Goal: Information Seeking & Learning: Learn about a topic

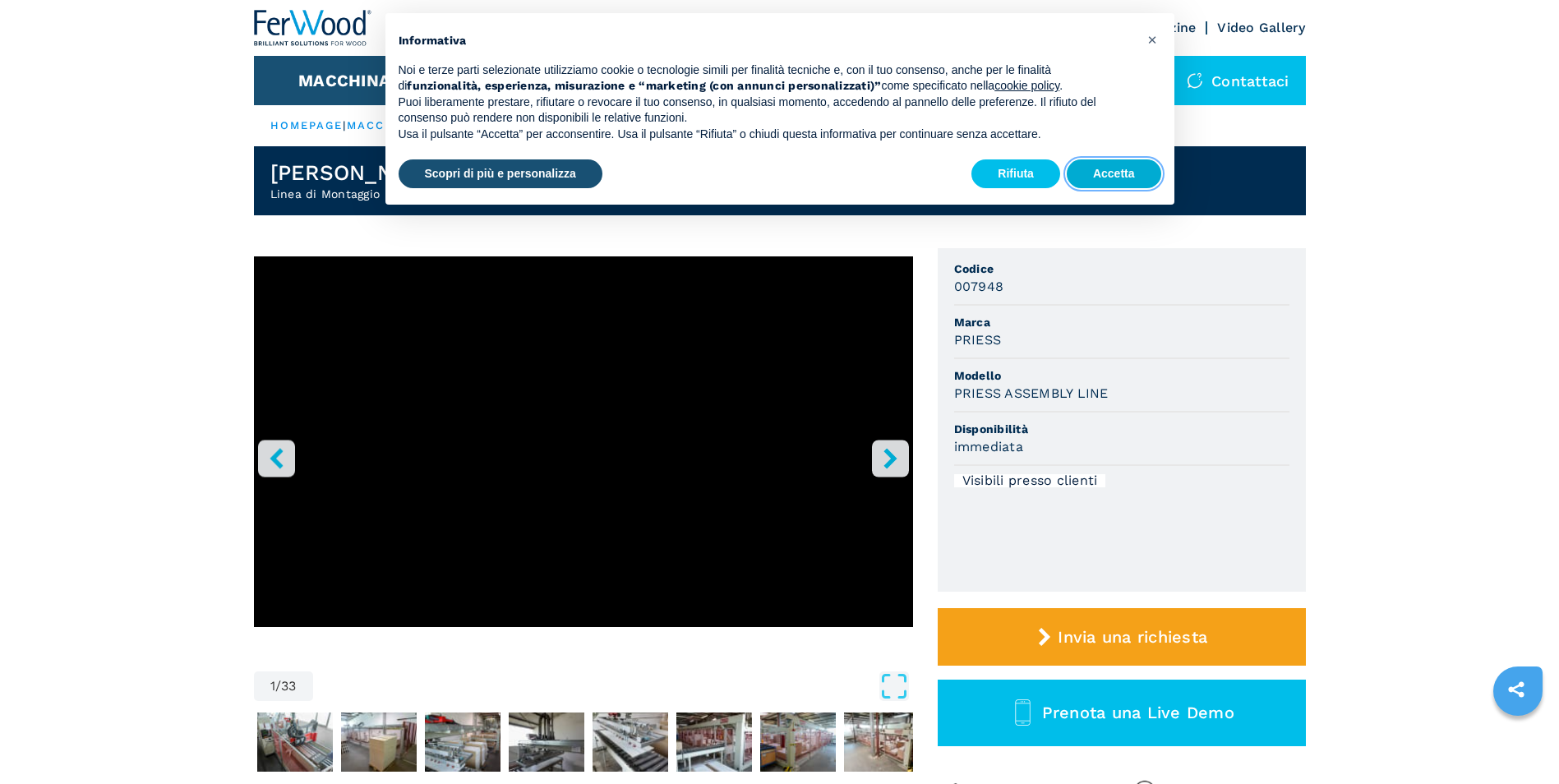
click at [1085, 176] on button "Accetta" at bounding box center [1113, 174] width 94 height 30
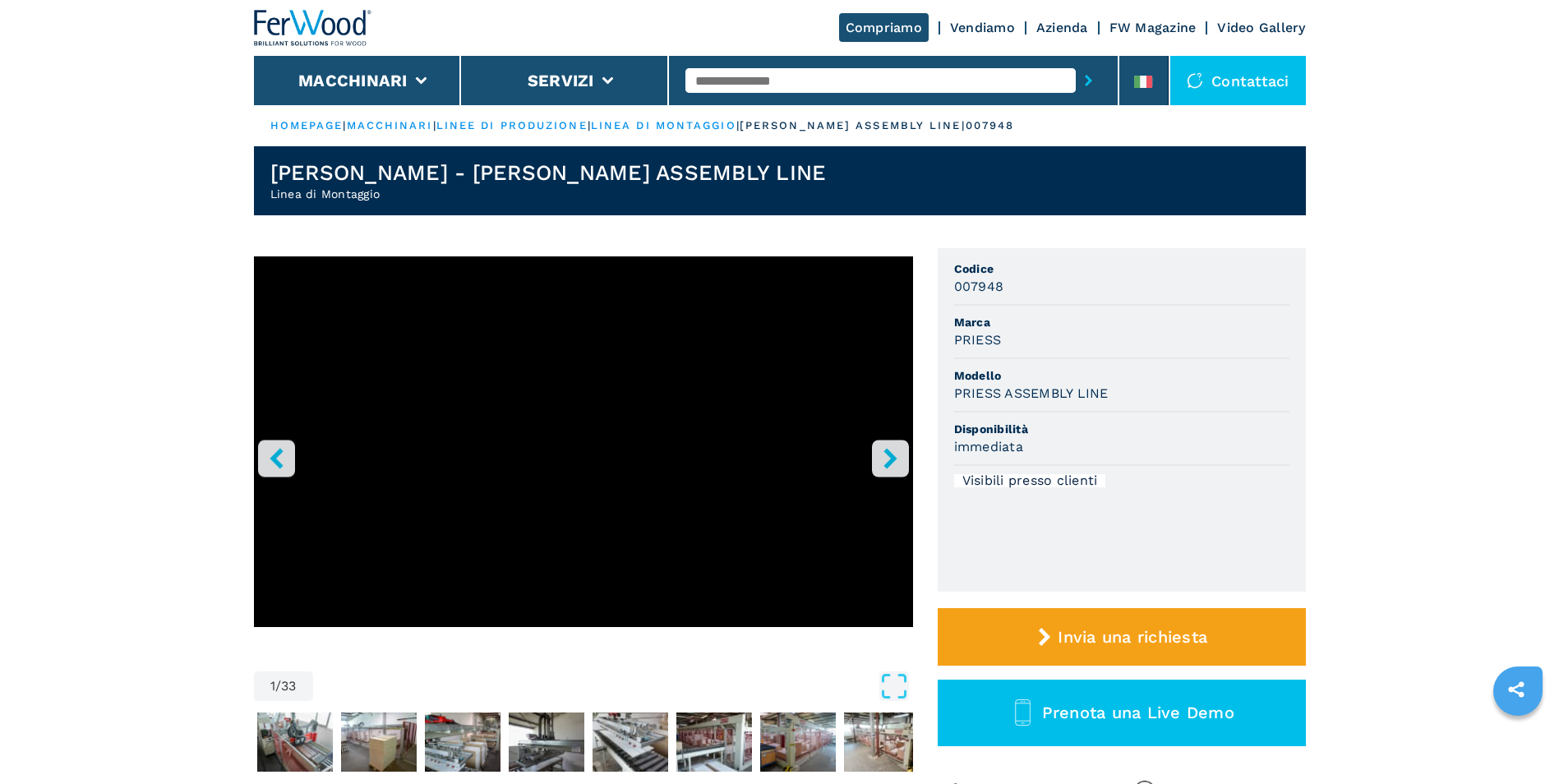
click at [894, 455] on icon "right-button" at bounding box center [890, 457] width 20 height 20
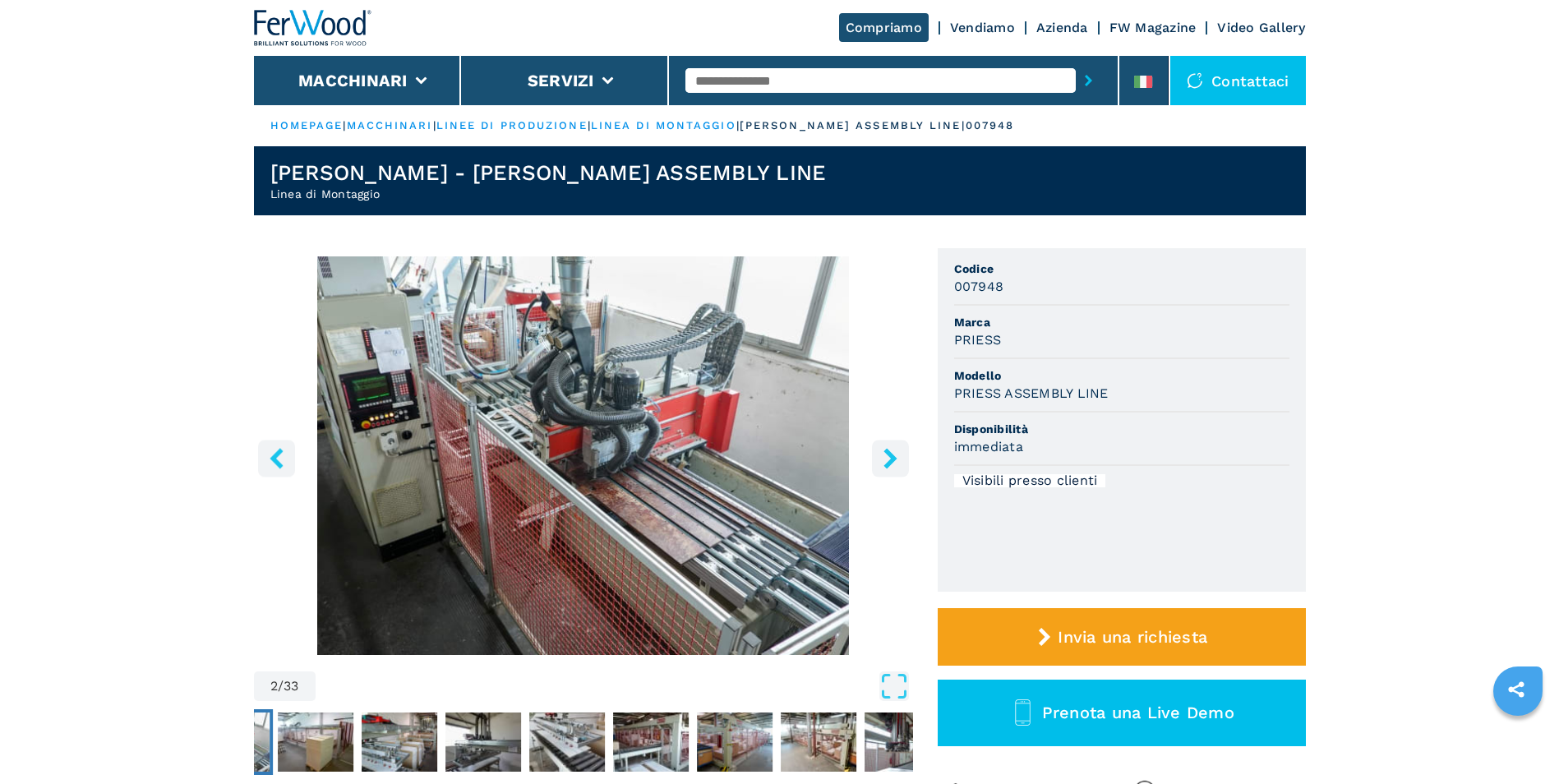
click at [893, 460] on icon "right-button" at bounding box center [889, 457] width 13 height 20
click at [895, 449] on icon "right-button" at bounding box center [890, 457] width 20 height 20
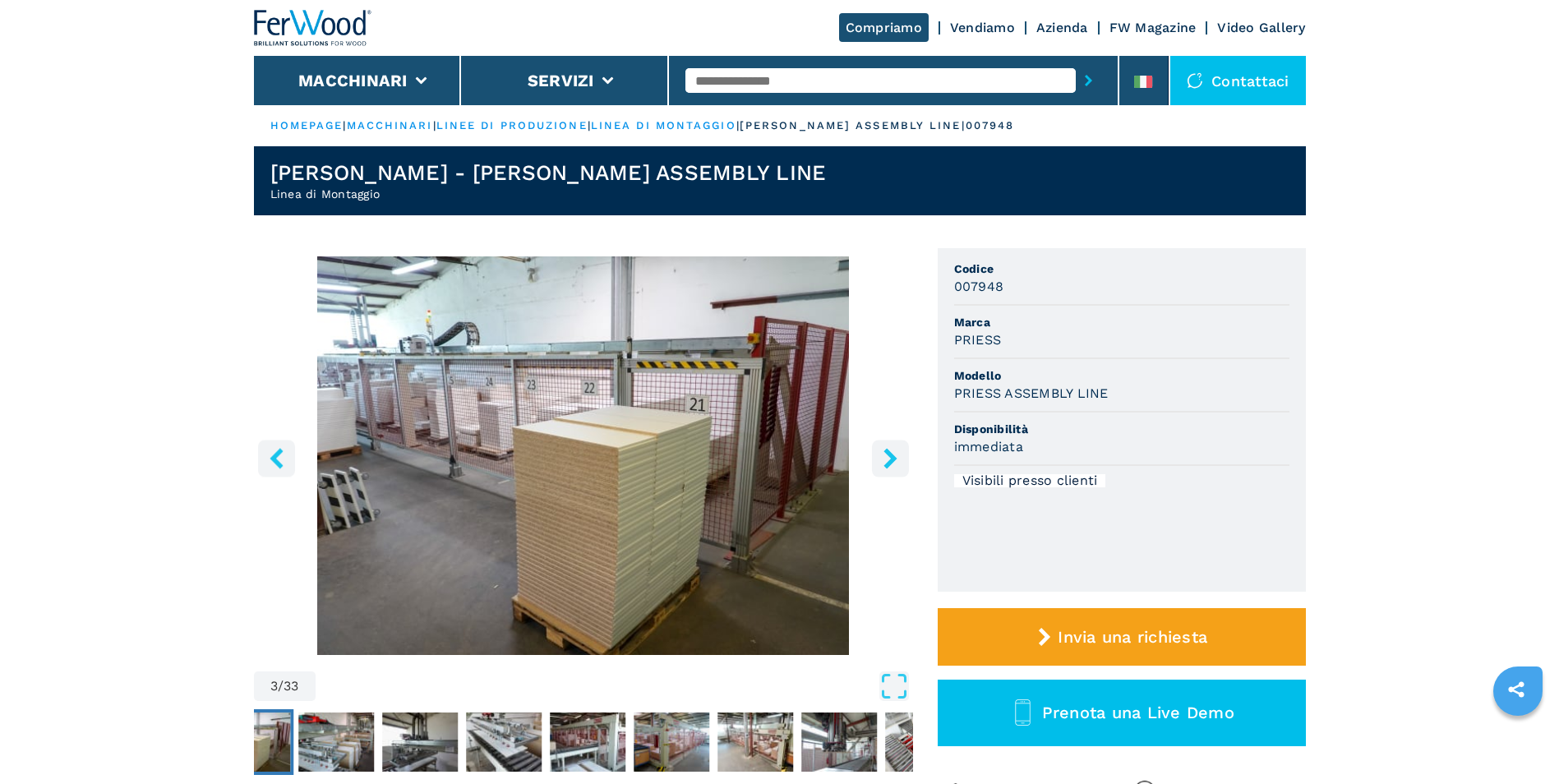
click at [893, 452] on icon "right-button" at bounding box center [890, 457] width 20 height 20
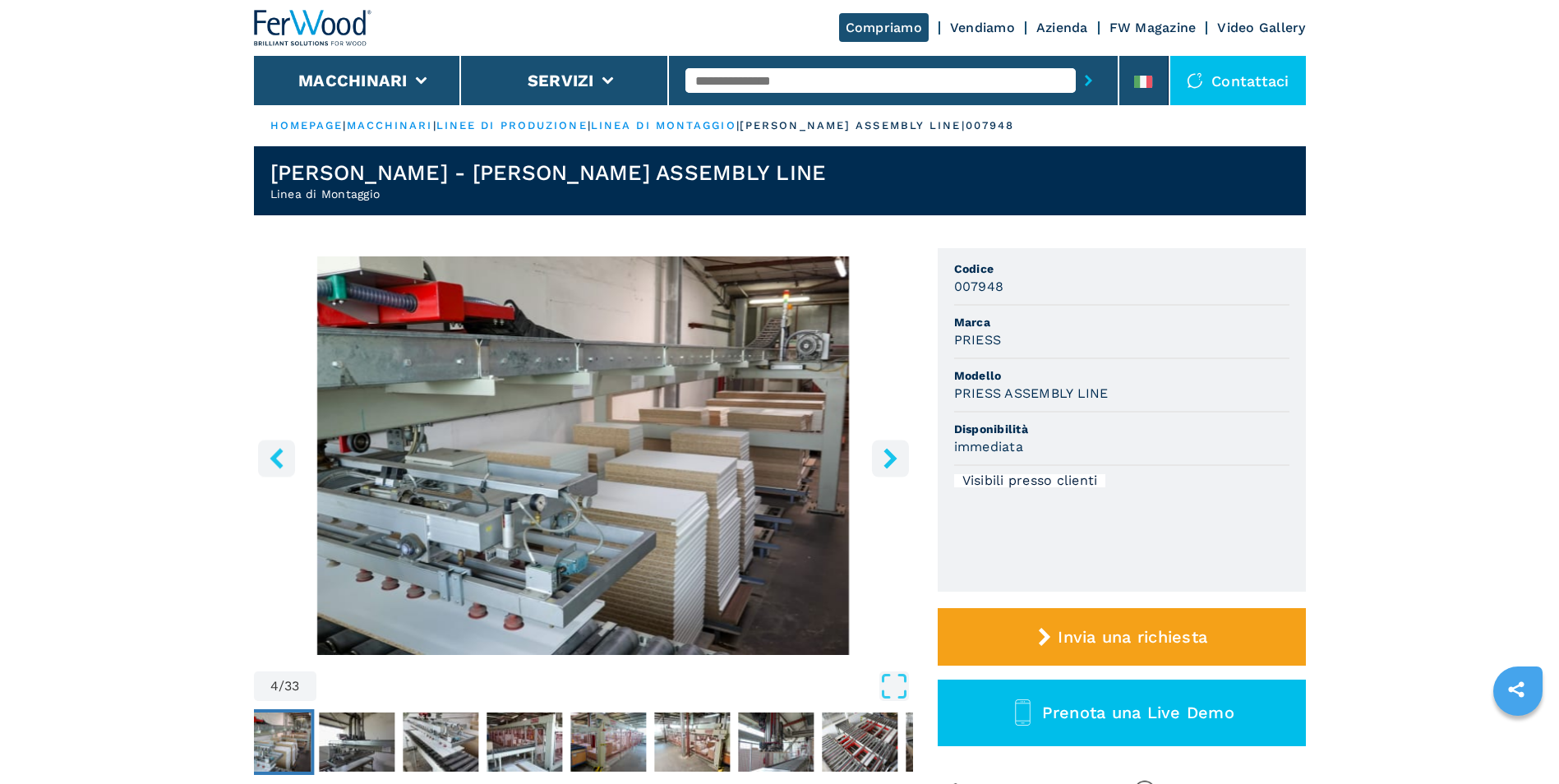
click at [293, 460] on button "left-button" at bounding box center [277, 458] width 37 height 37
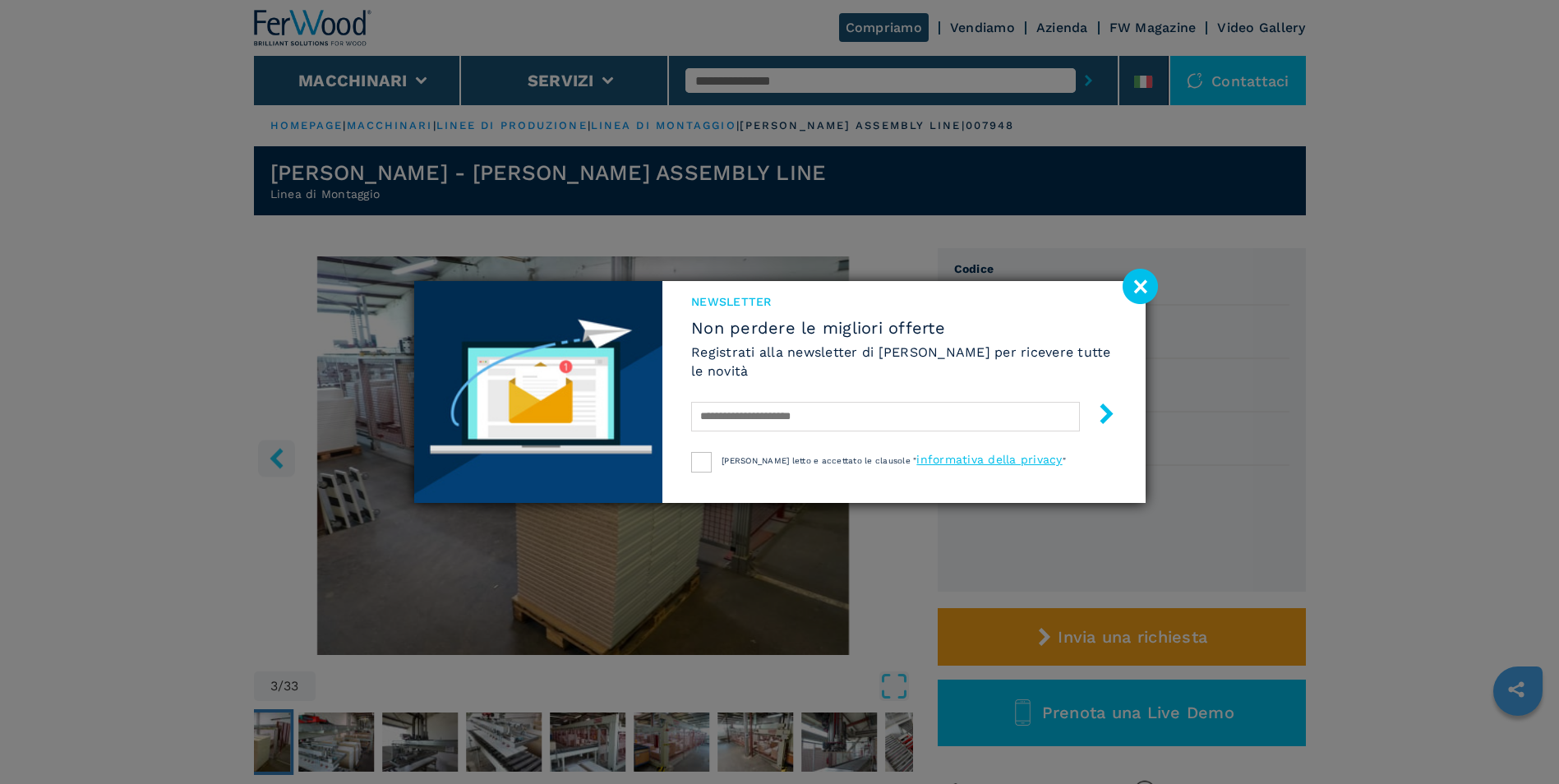
click at [1137, 287] on image at bounding box center [1140, 286] width 35 height 35
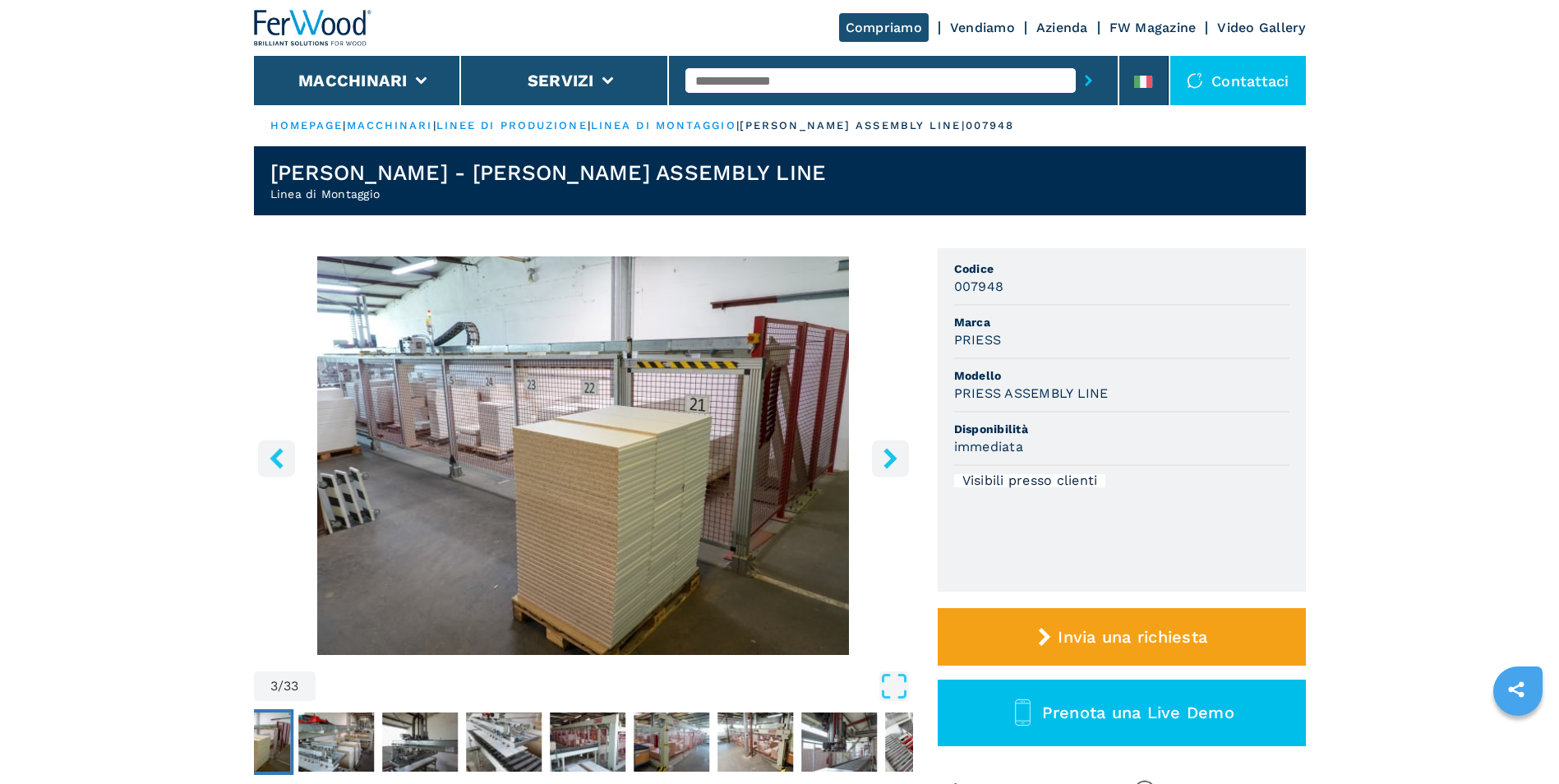
click at [884, 461] on icon "right-button" at bounding box center [890, 457] width 20 height 20
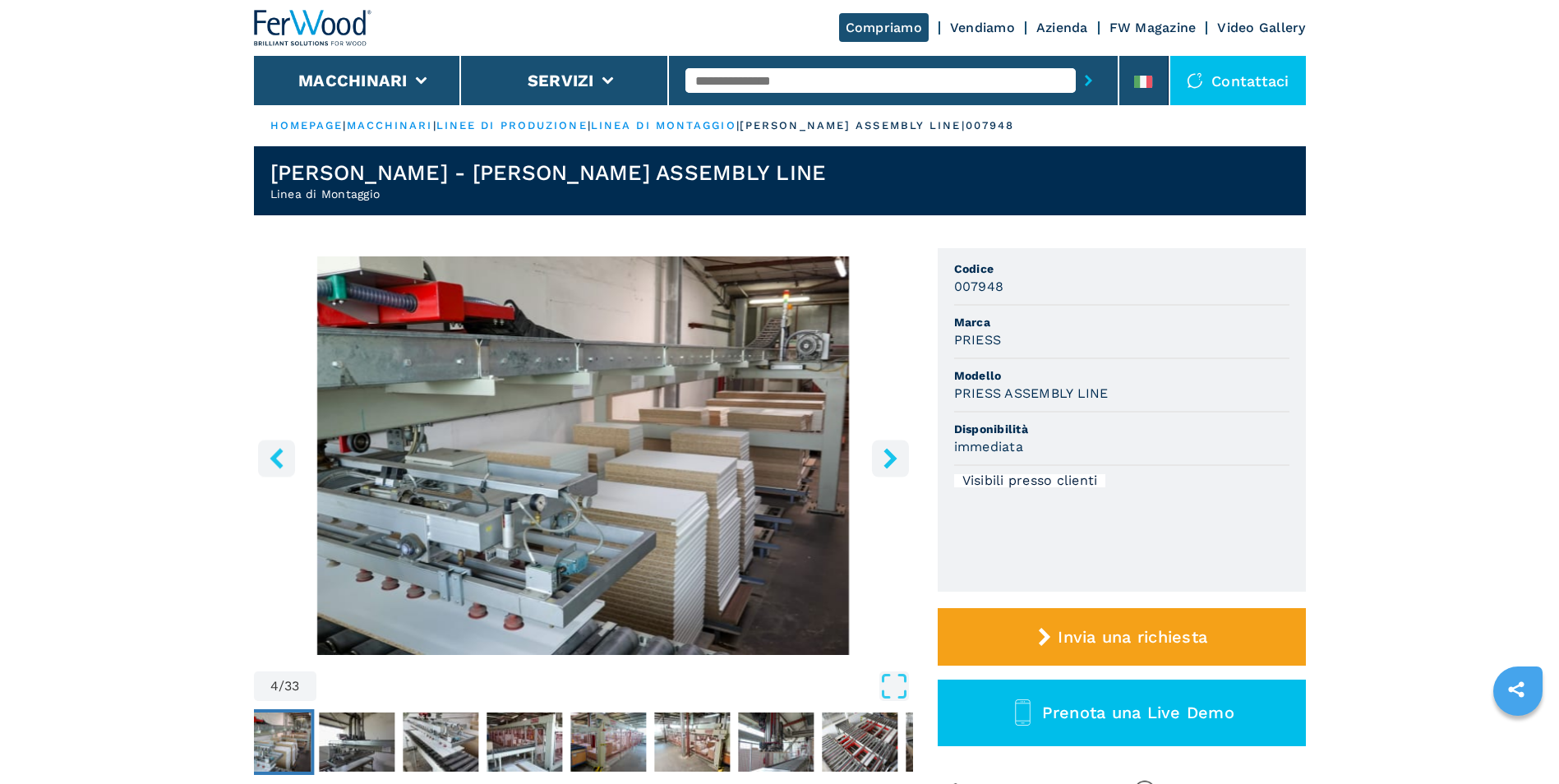
click at [884, 461] on icon "right-button" at bounding box center [890, 457] width 20 height 20
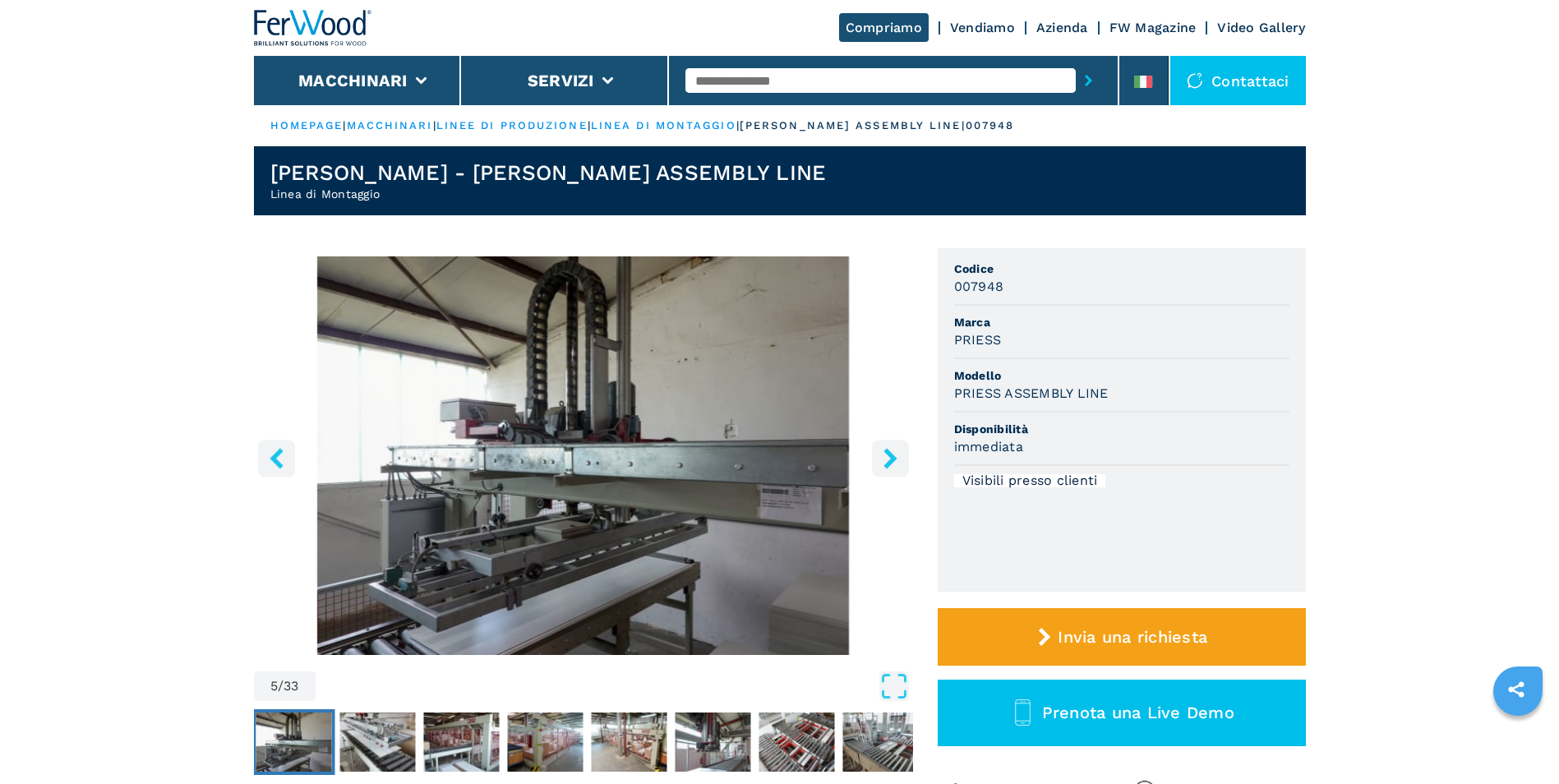
click at [884, 461] on icon "right-button" at bounding box center [890, 457] width 20 height 20
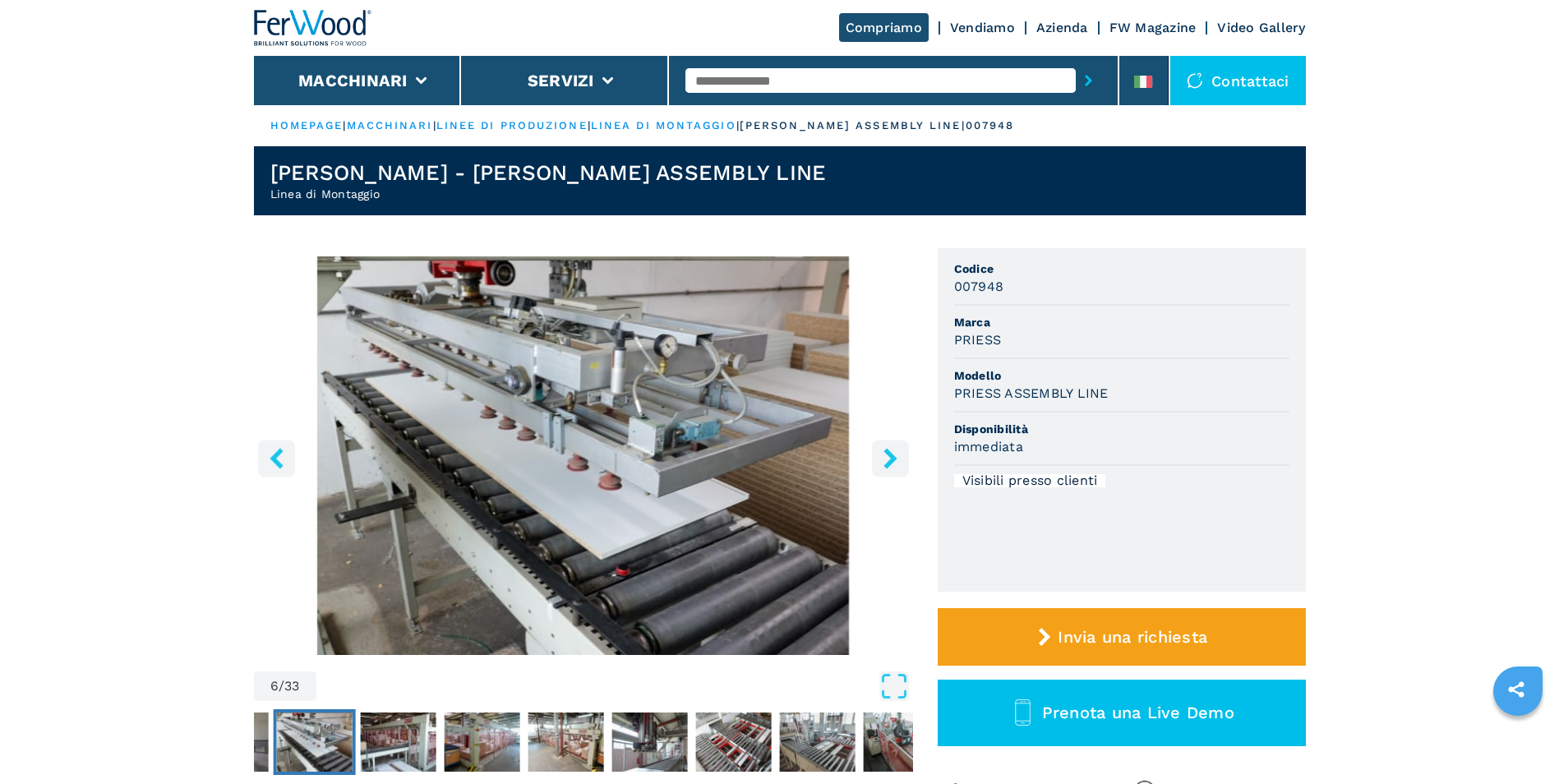
click at [884, 461] on icon "right-button" at bounding box center [890, 457] width 20 height 20
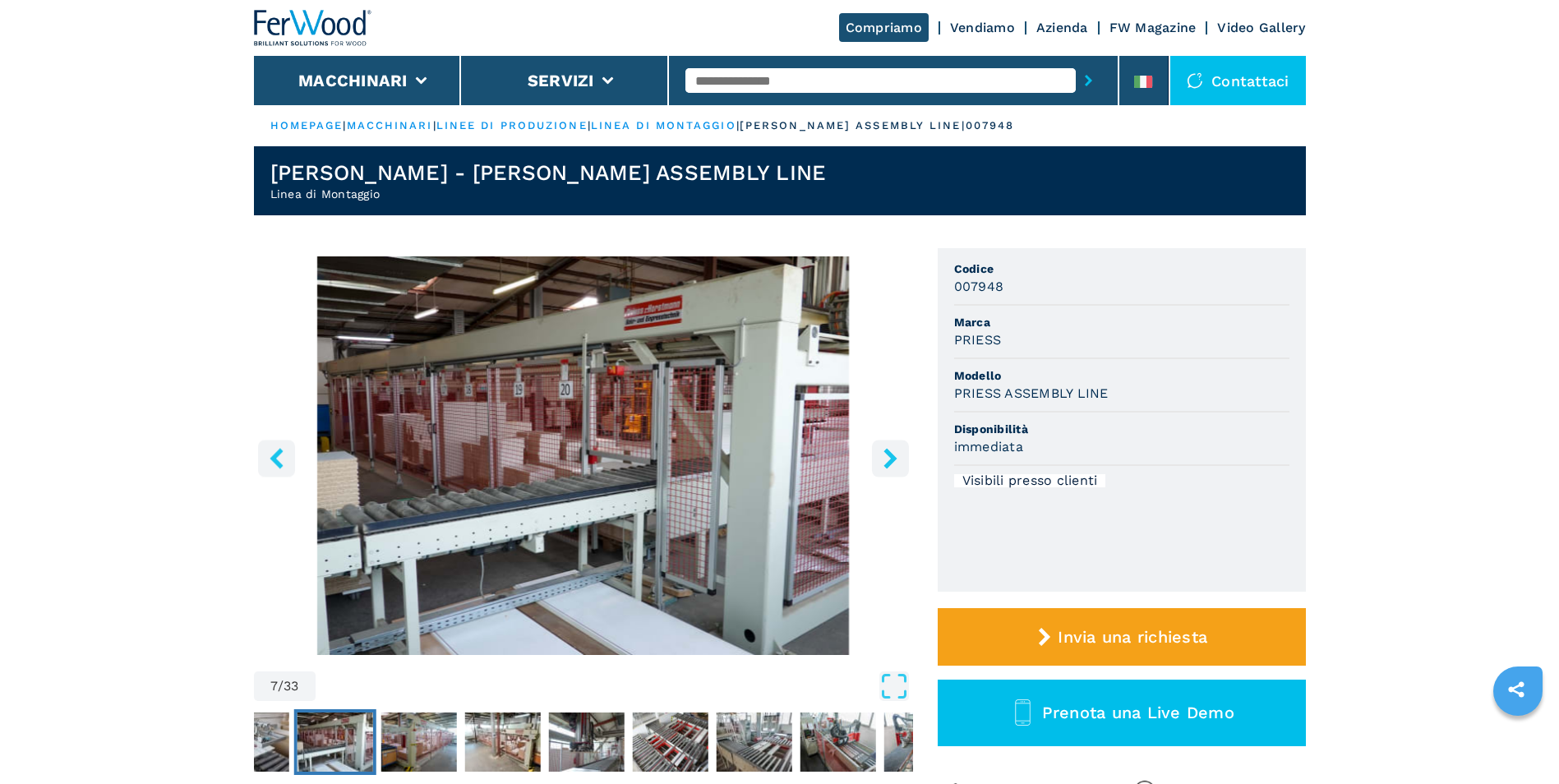
click at [884, 461] on icon "right-button" at bounding box center [890, 457] width 20 height 20
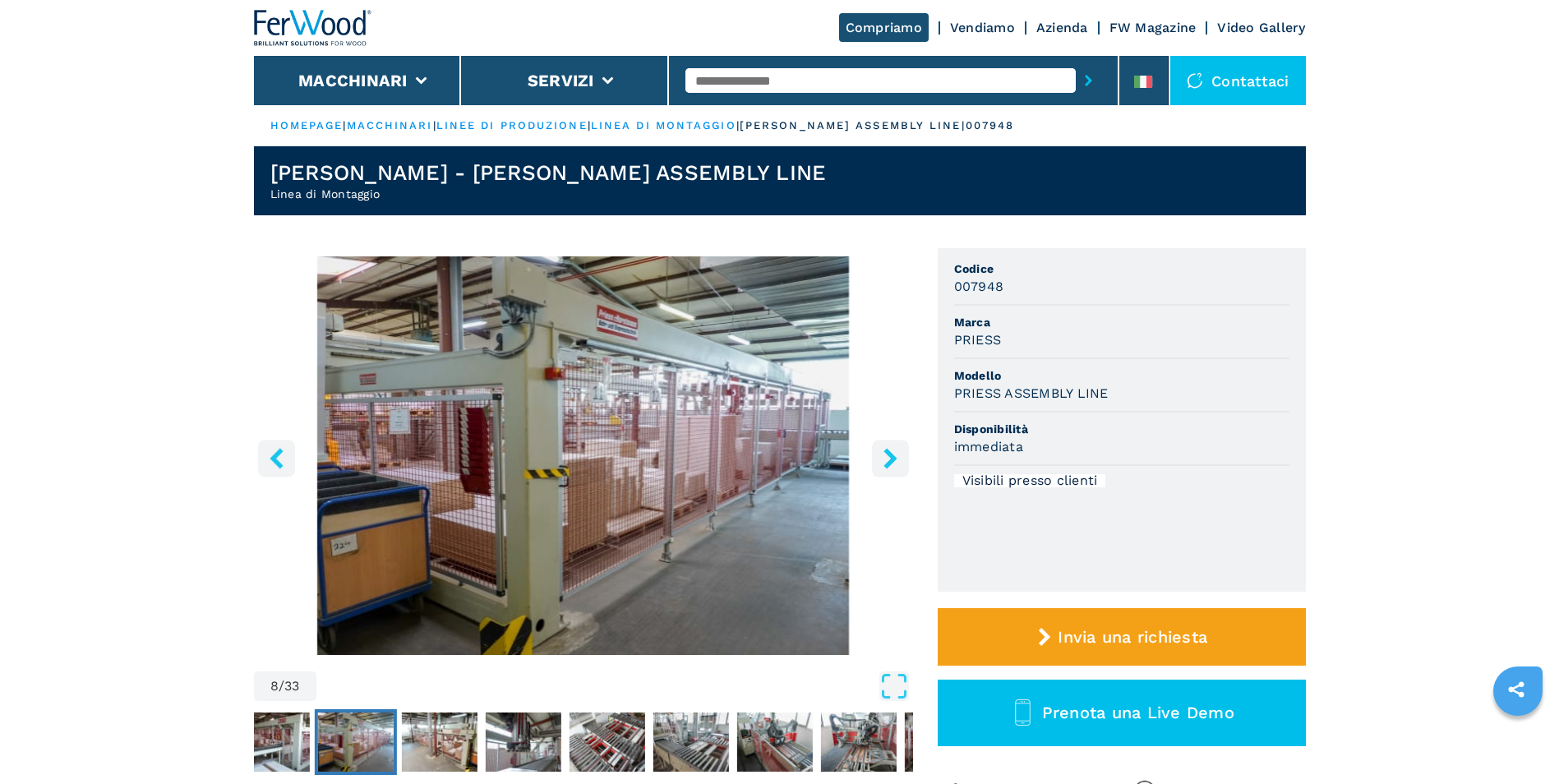
click at [884, 461] on icon "right-button" at bounding box center [890, 457] width 20 height 20
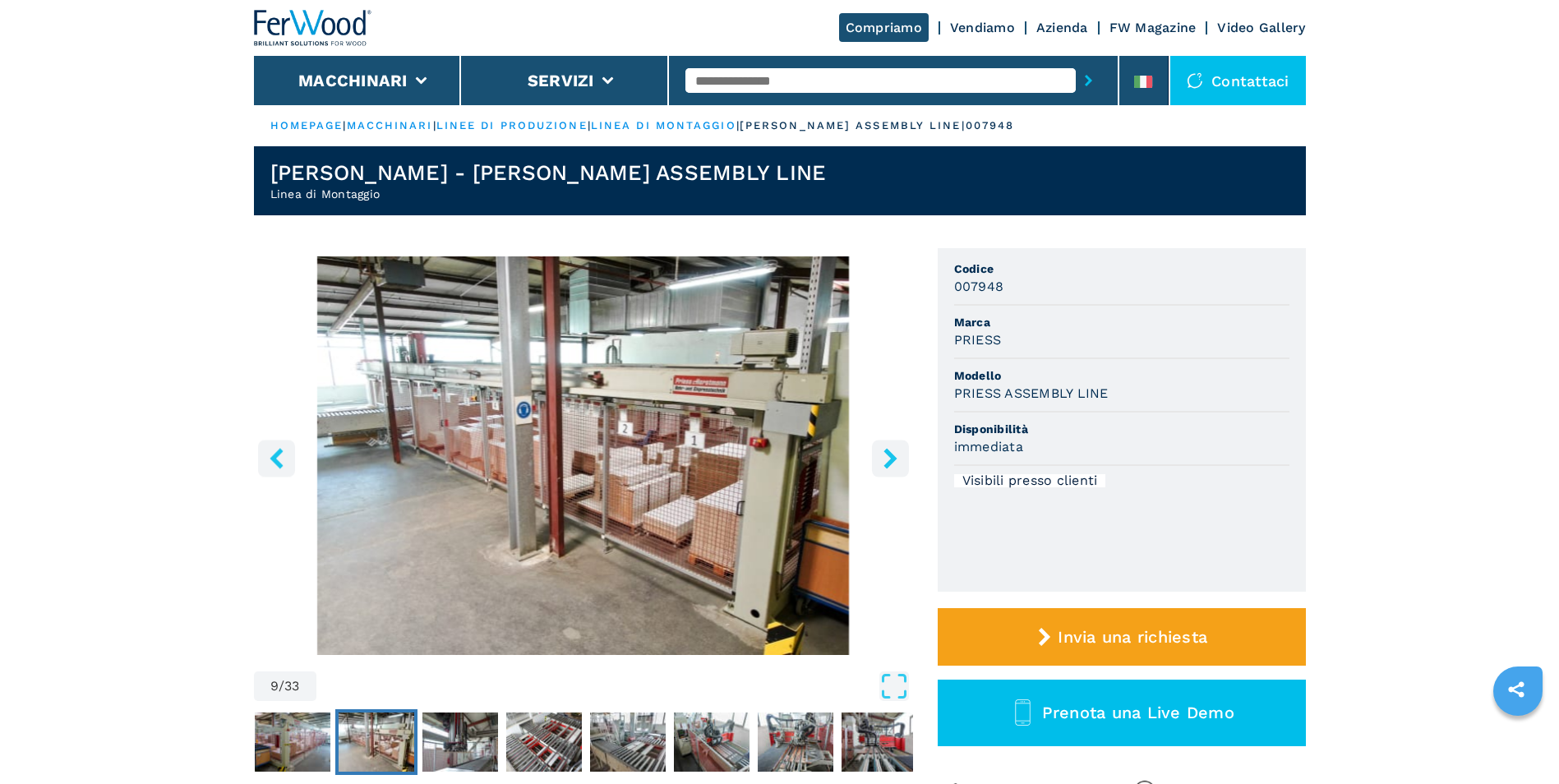
click at [884, 461] on icon "right-button" at bounding box center [890, 457] width 20 height 20
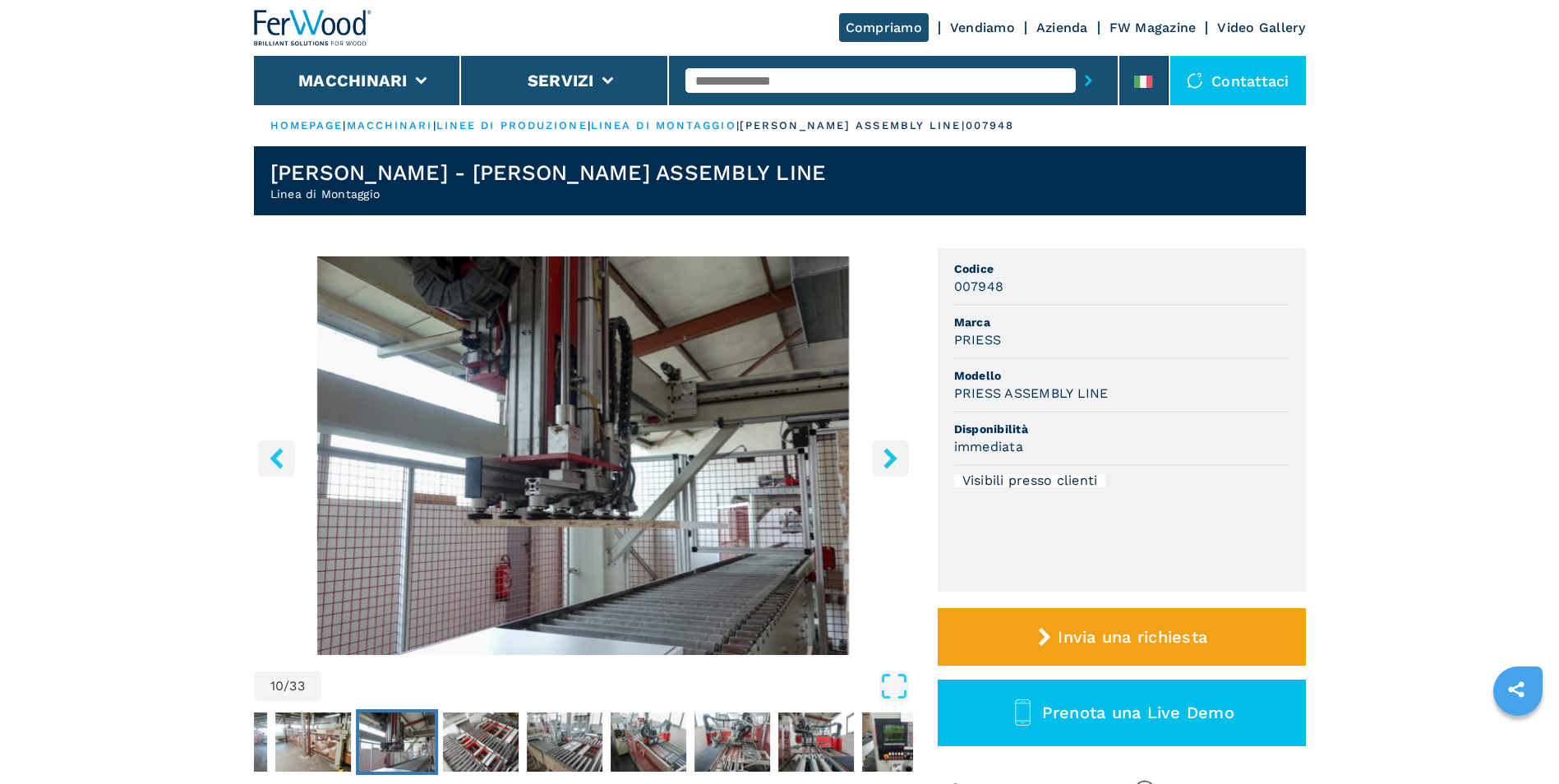
click at [884, 461] on icon "right-button" at bounding box center [890, 457] width 20 height 20
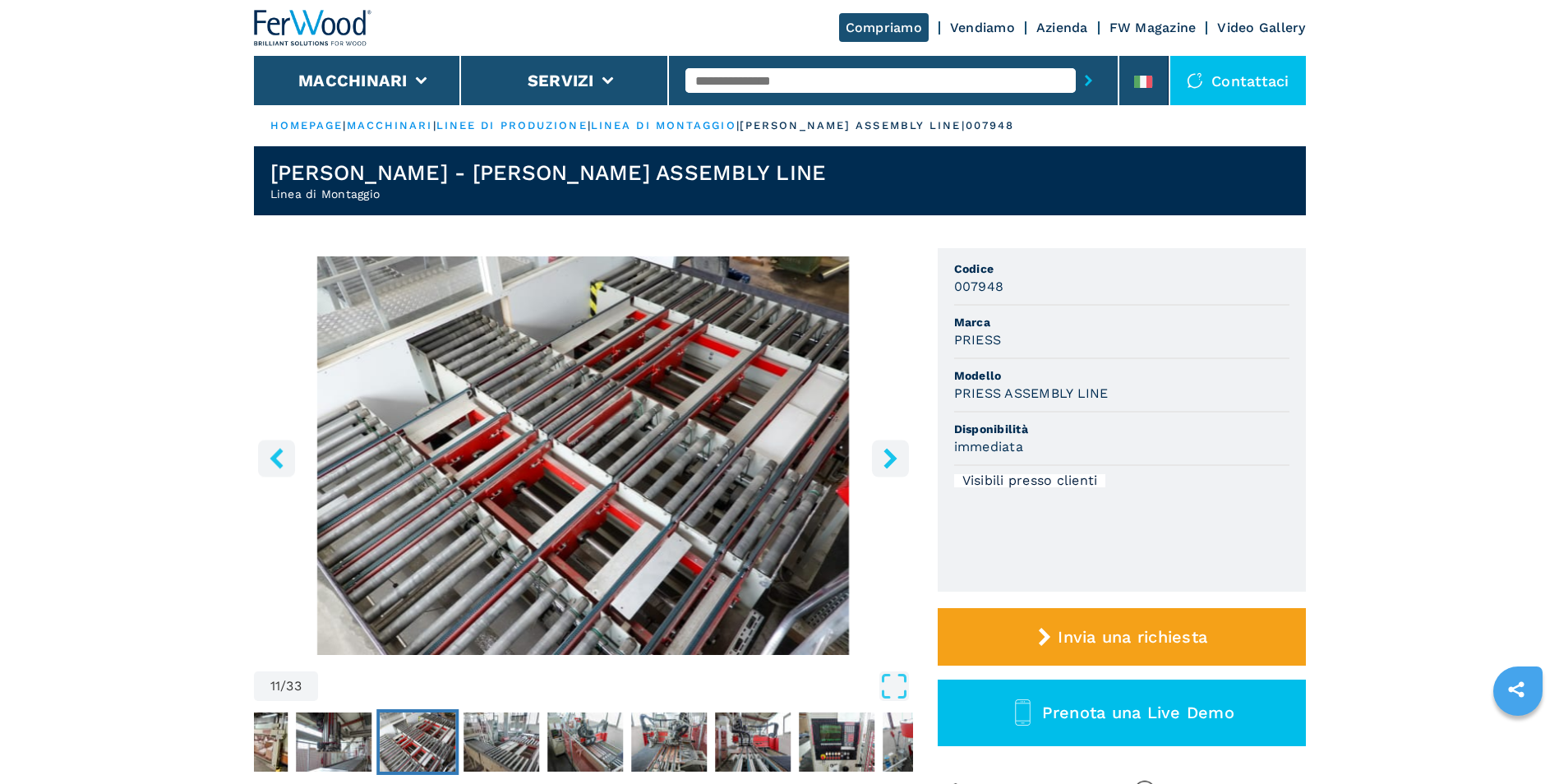
click at [884, 461] on icon "right-button" at bounding box center [890, 457] width 20 height 20
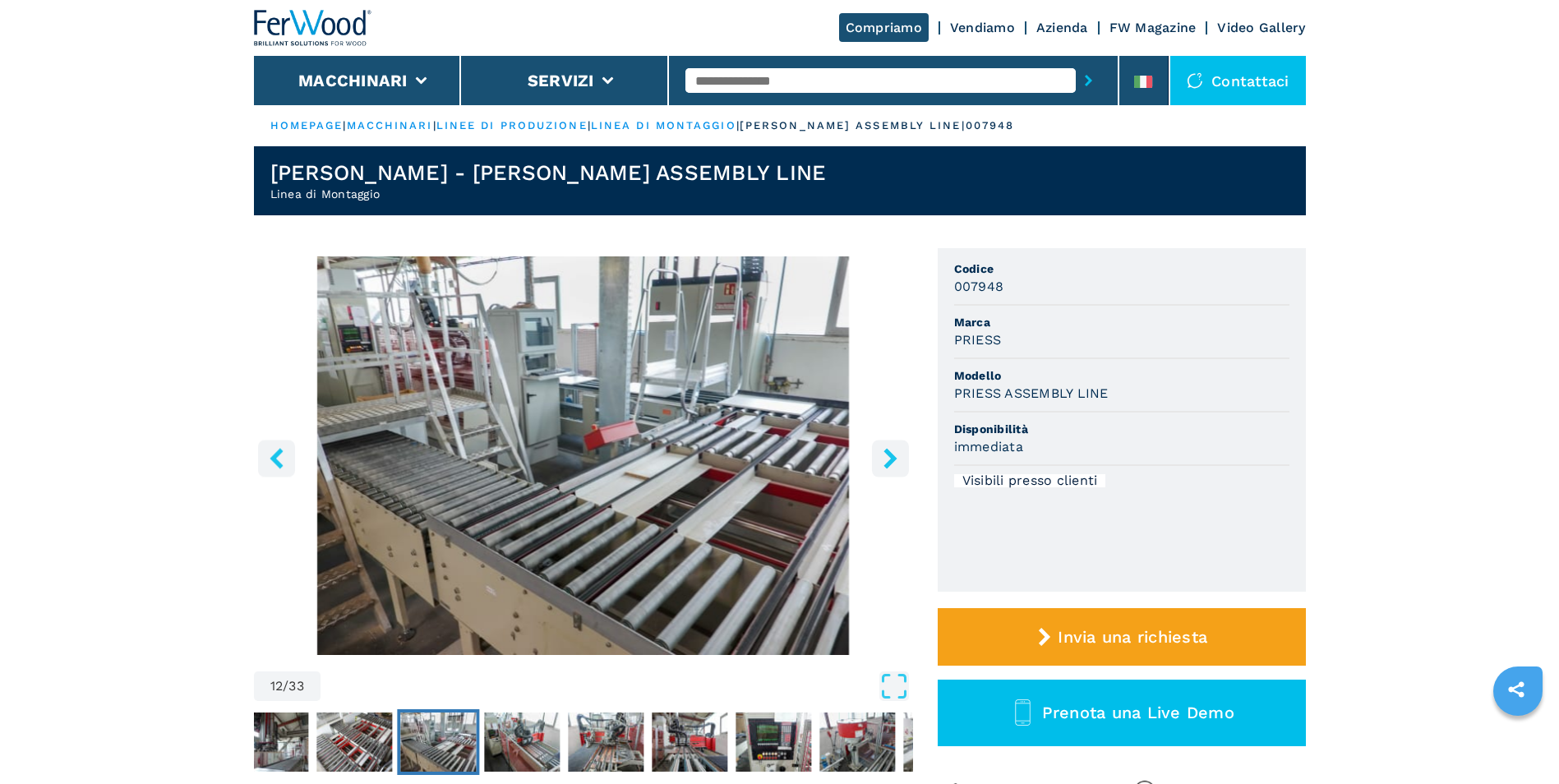
click at [884, 461] on icon "right-button" at bounding box center [890, 457] width 20 height 20
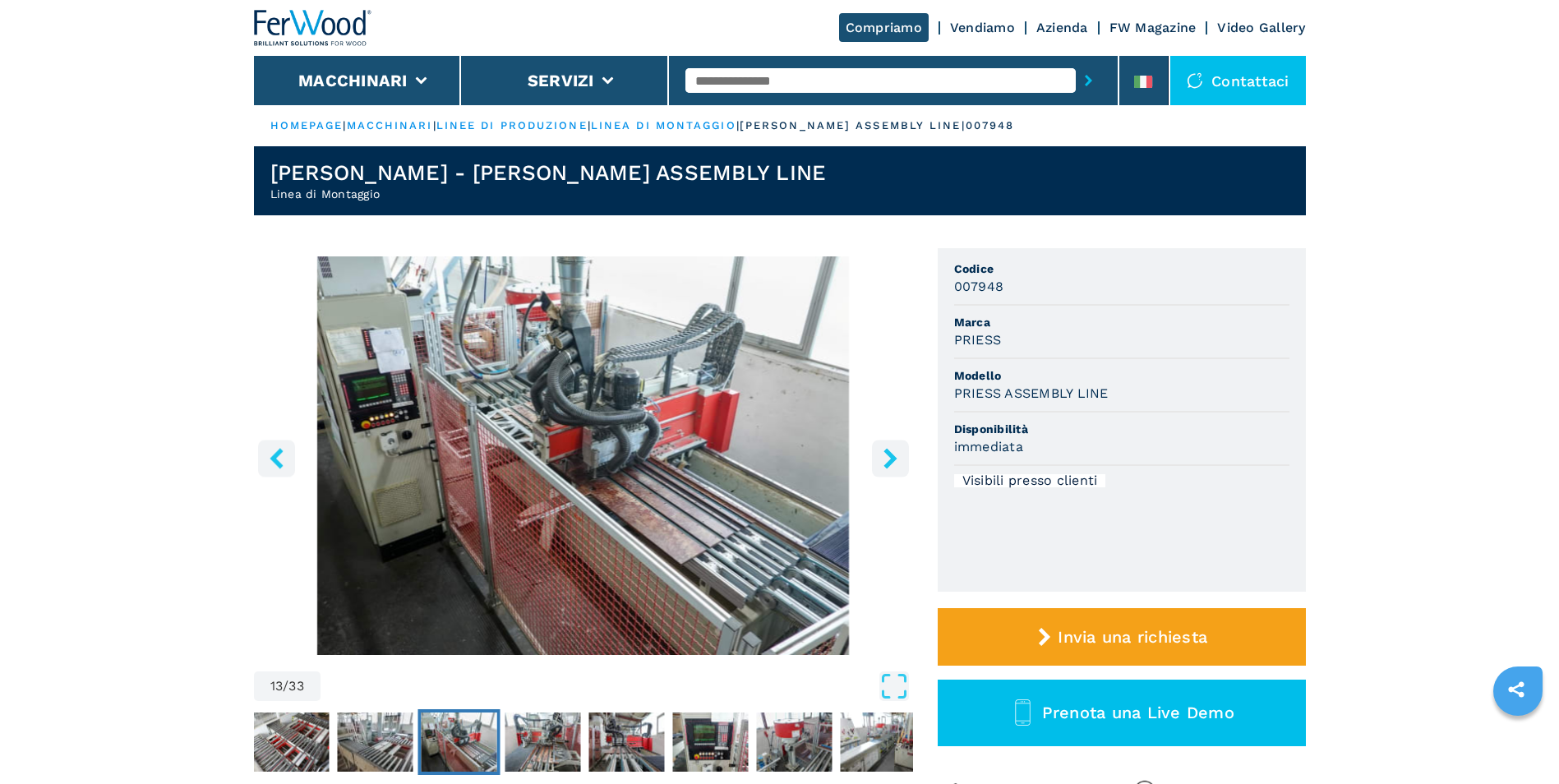
click at [884, 461] on icon "right-button" at bounding box center [890, 457] width 20 height 20
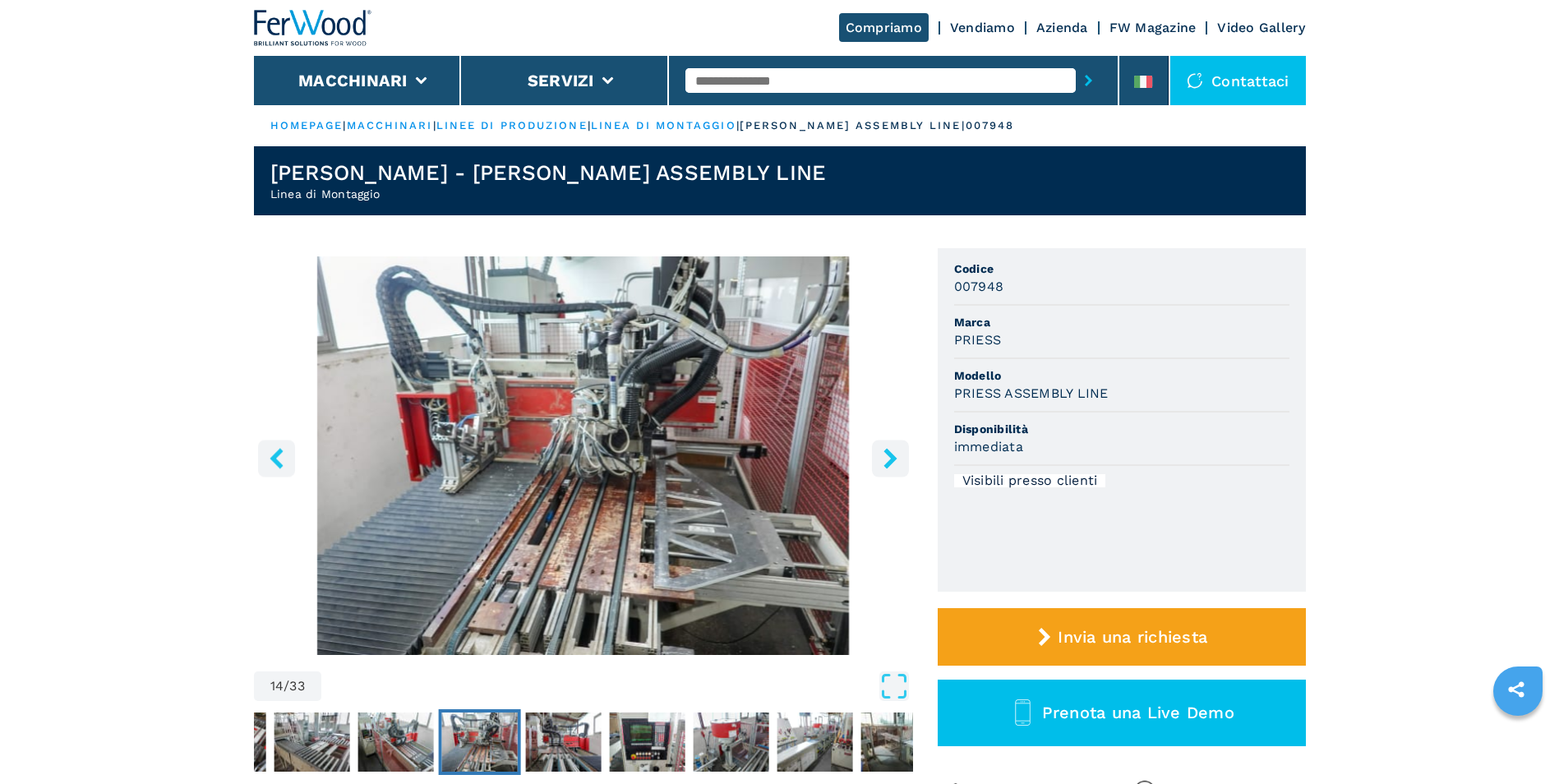
click at [884, 461] on icon "right-button" at bounding box center [890, 457] width 20 height 20
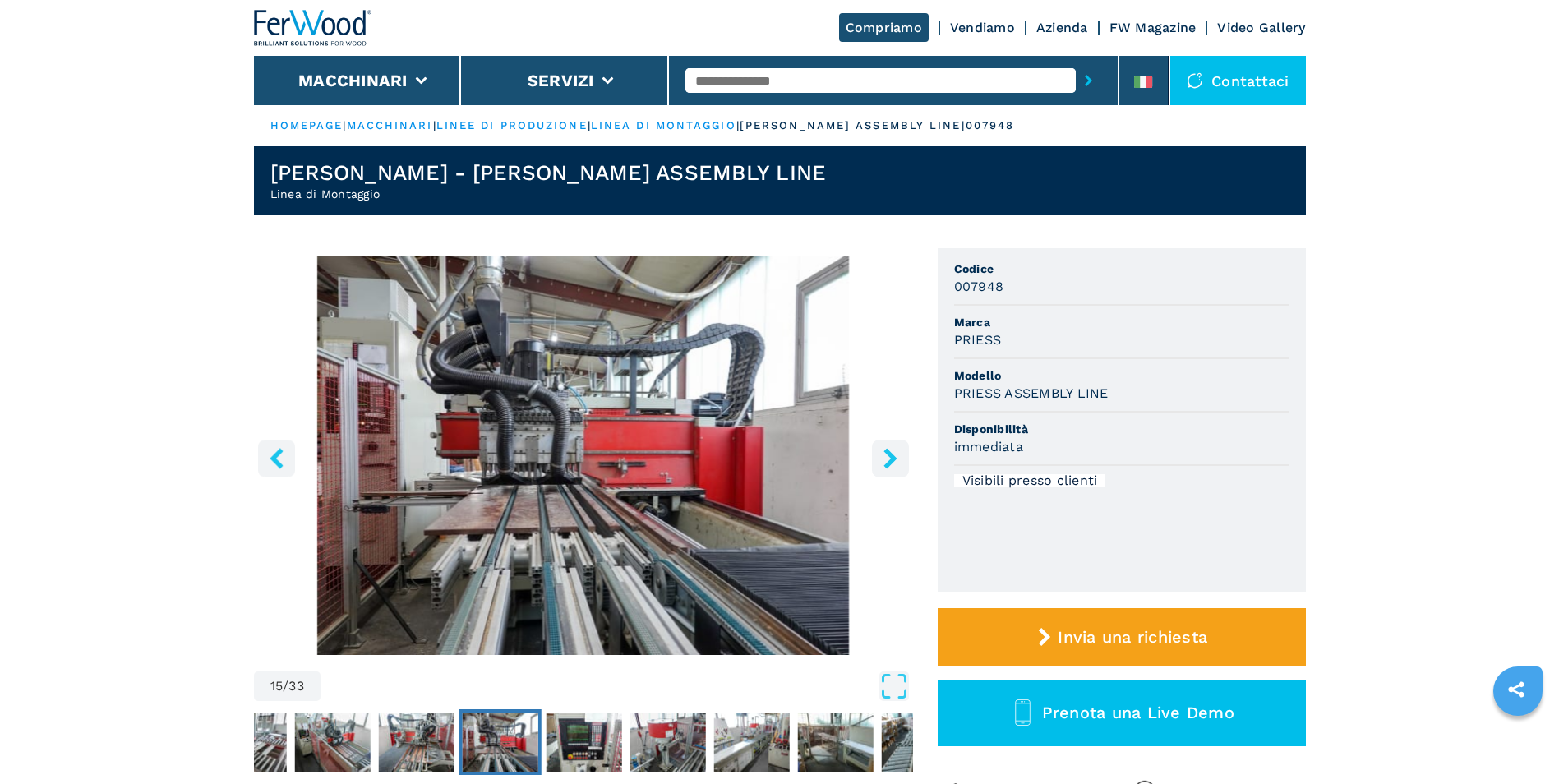
click at [884, 461] on icon "right-button" at bounding box center [890, 457] width 20 height 20
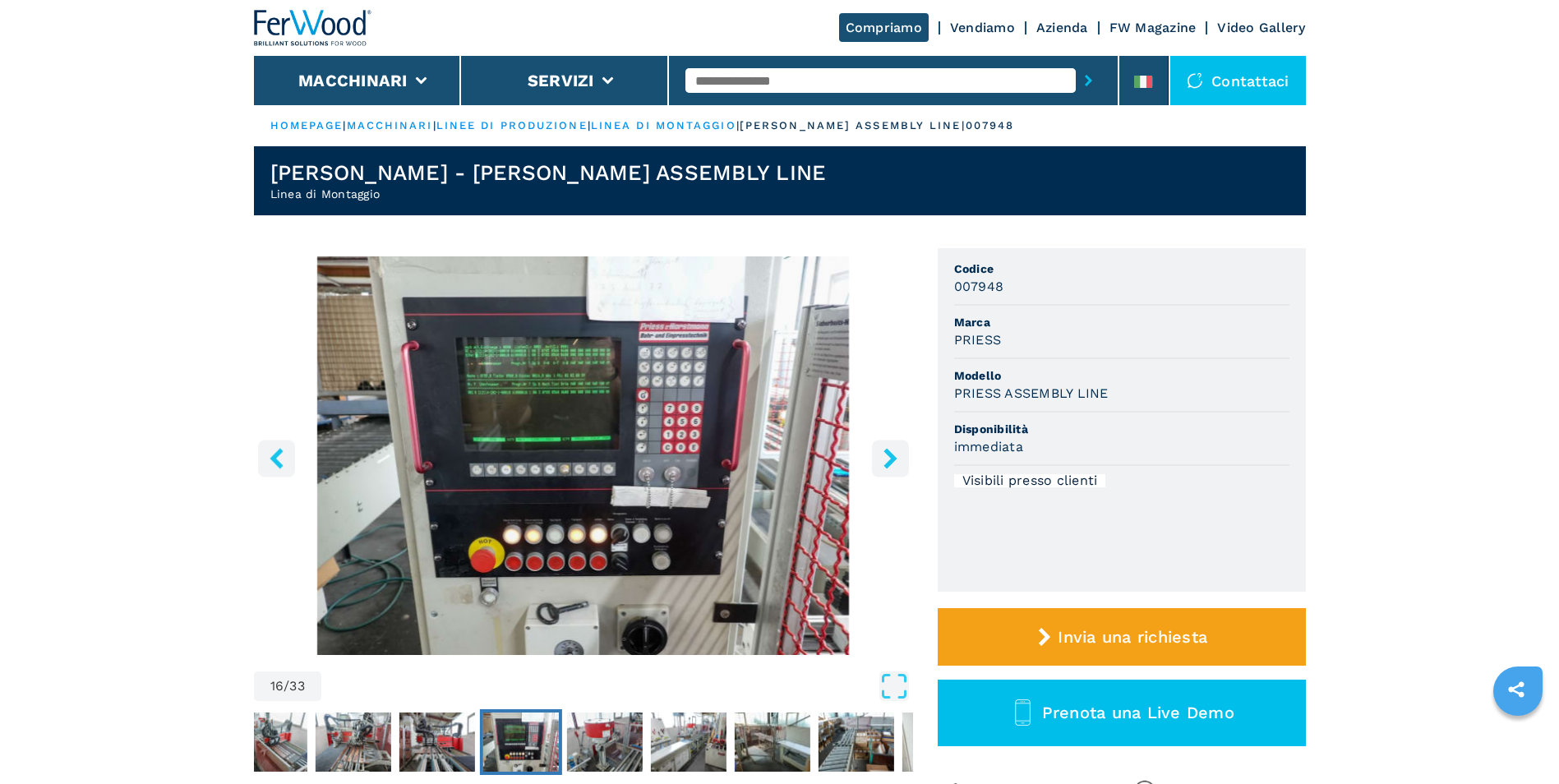
click at [884, 461] on icon "right-button" at bounding box center [890, 457] width 20 height 20
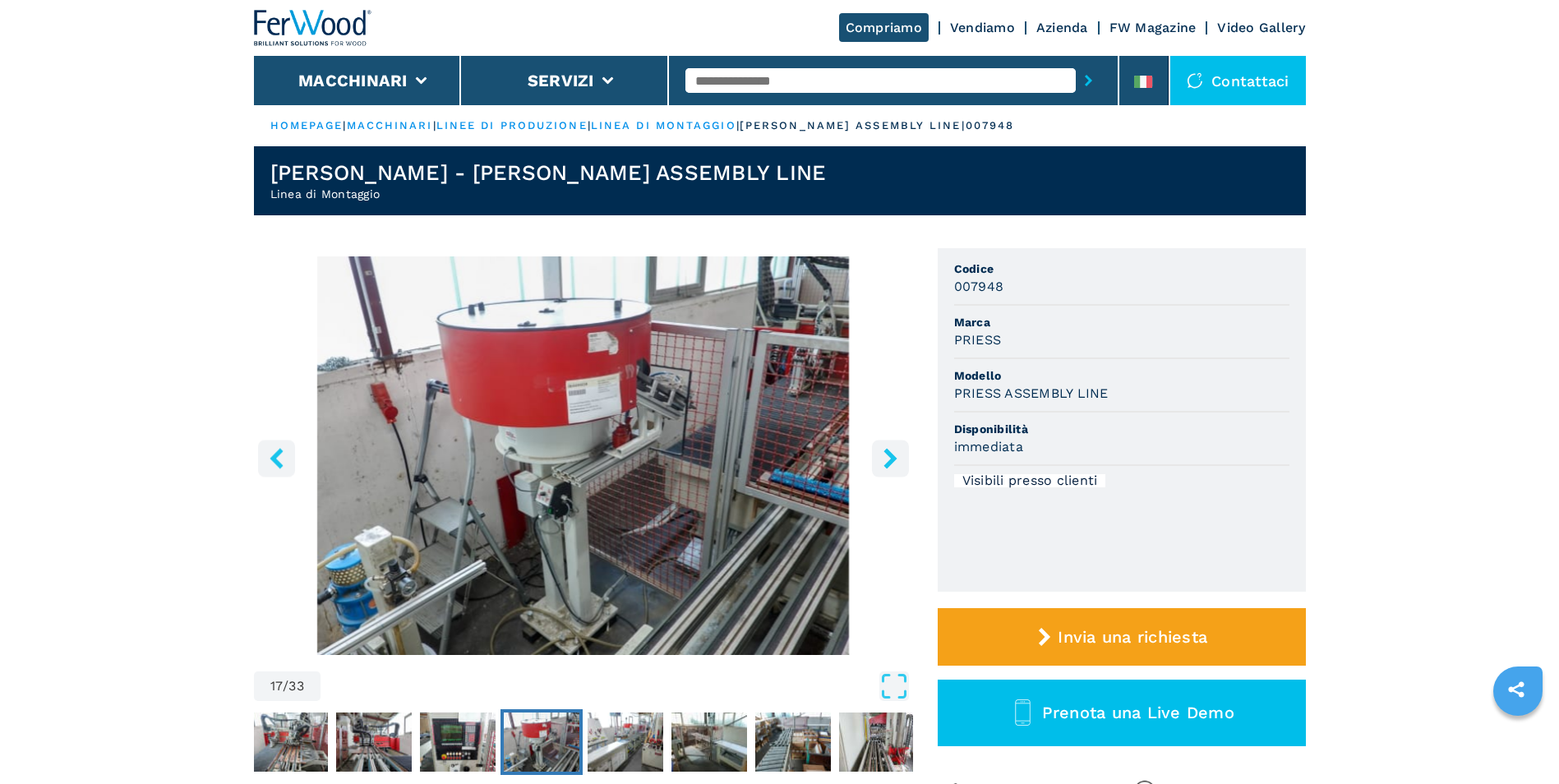
click at [884, 461] on icon "right-button" at bounding box center [890, 457] width 20 height 20
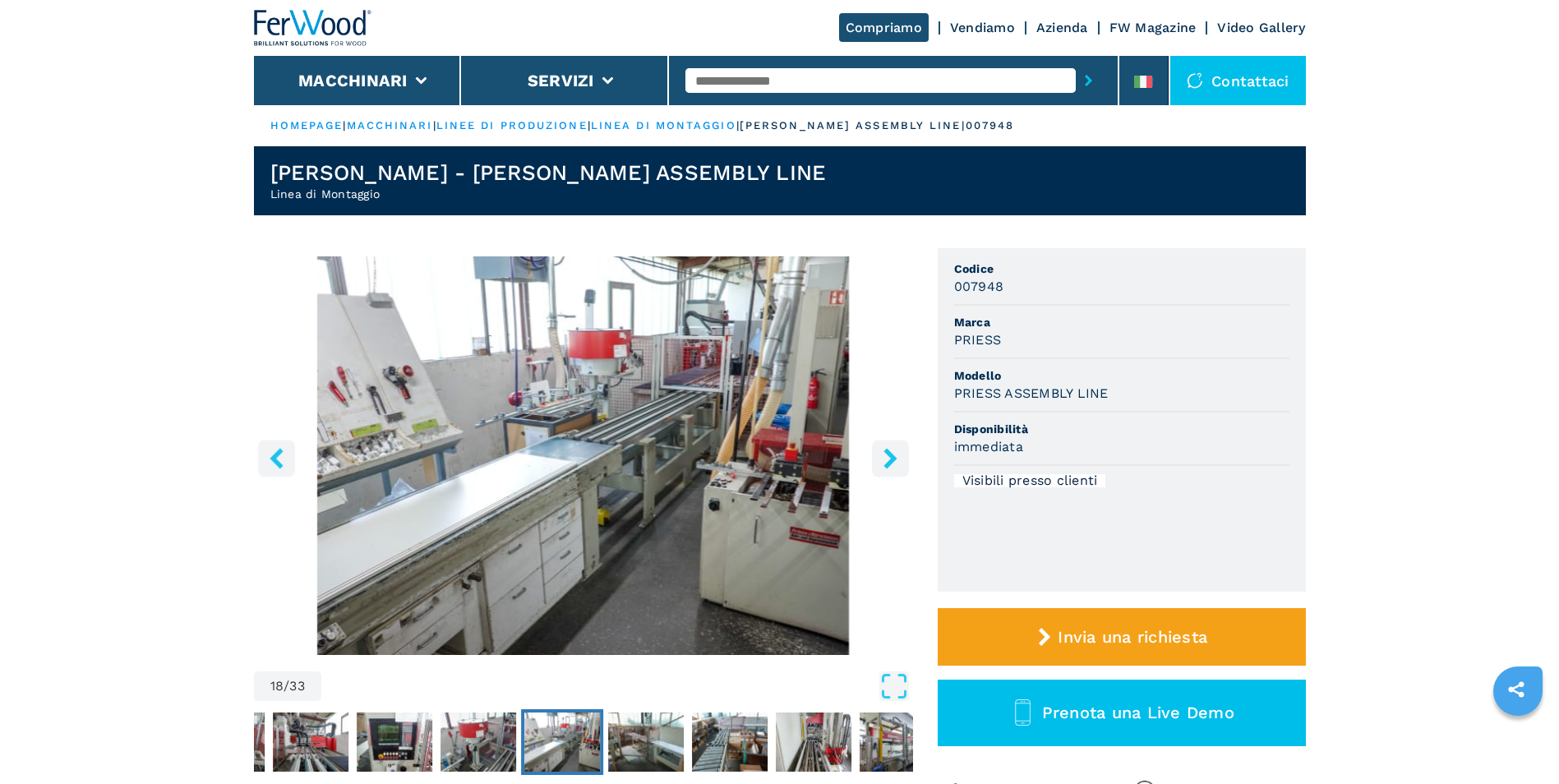
click at [884, 461] on icon "right-button" at bounding box center [890, 457] width 20 height 20
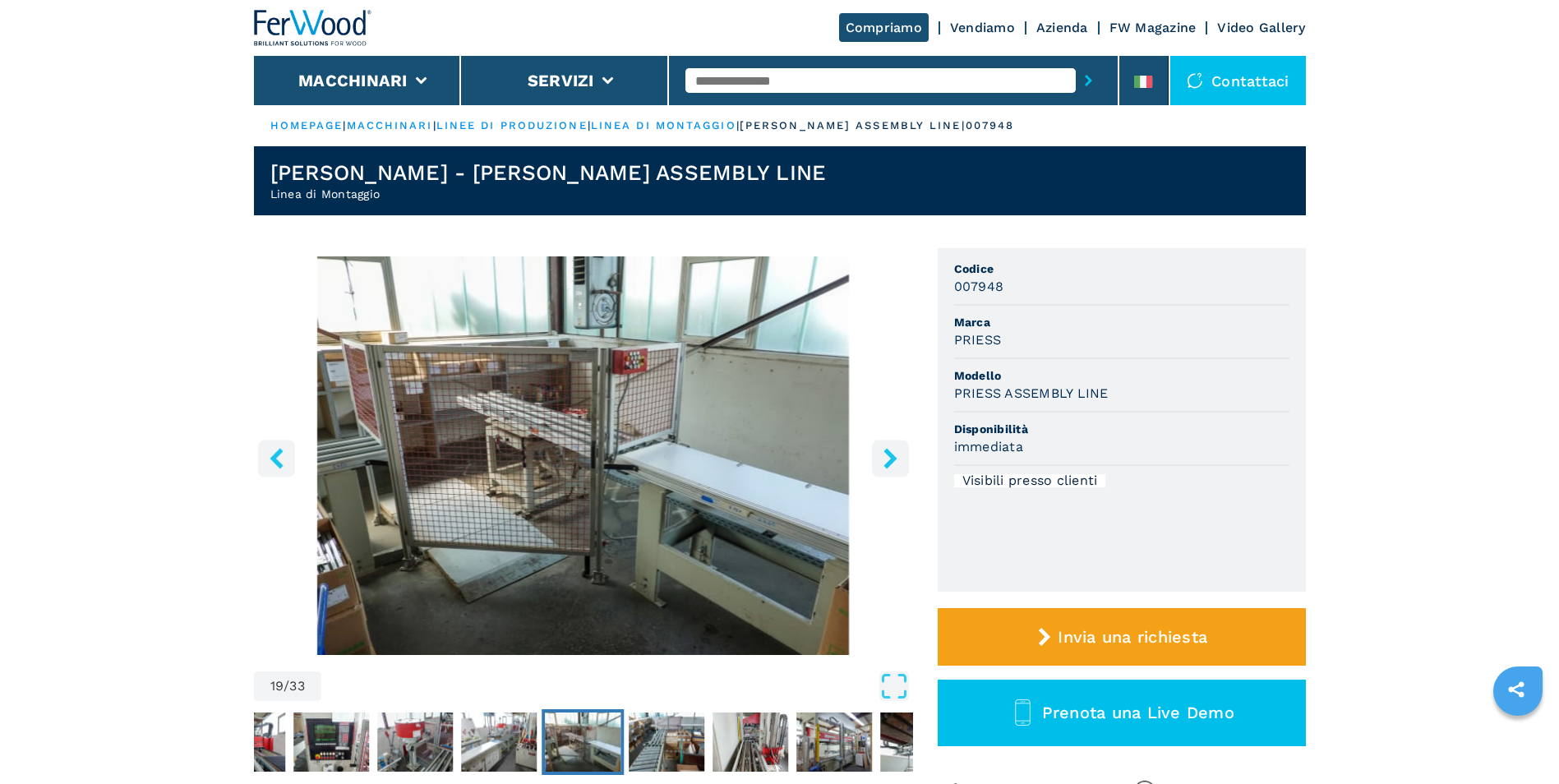
click at [884, 461] on icon "right-button" at bounding box center [890, 457] width 20 height 20
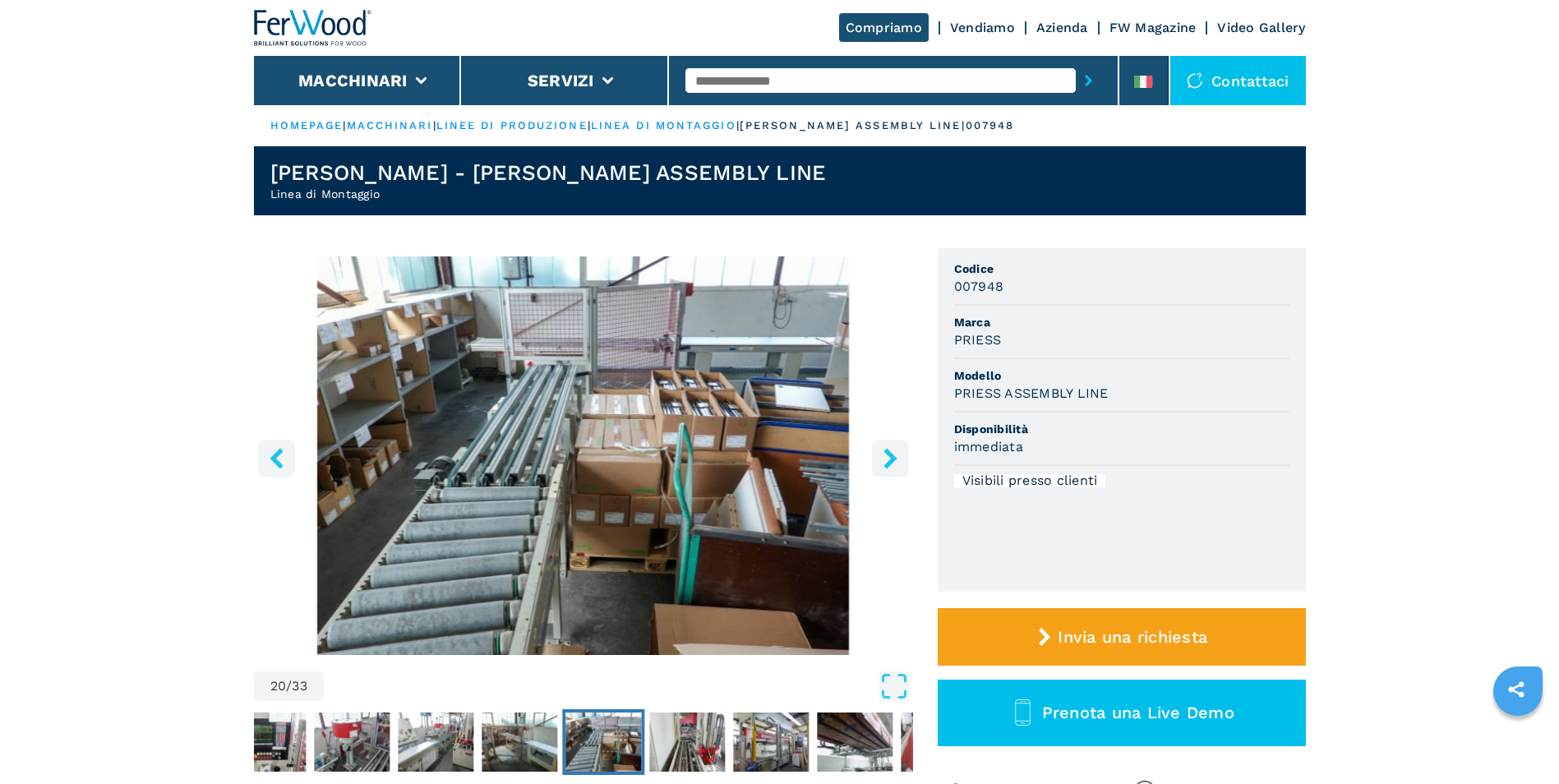
click at [884, 461] on icon "right-button" at bounding box center [890, 457] width 20 height 20
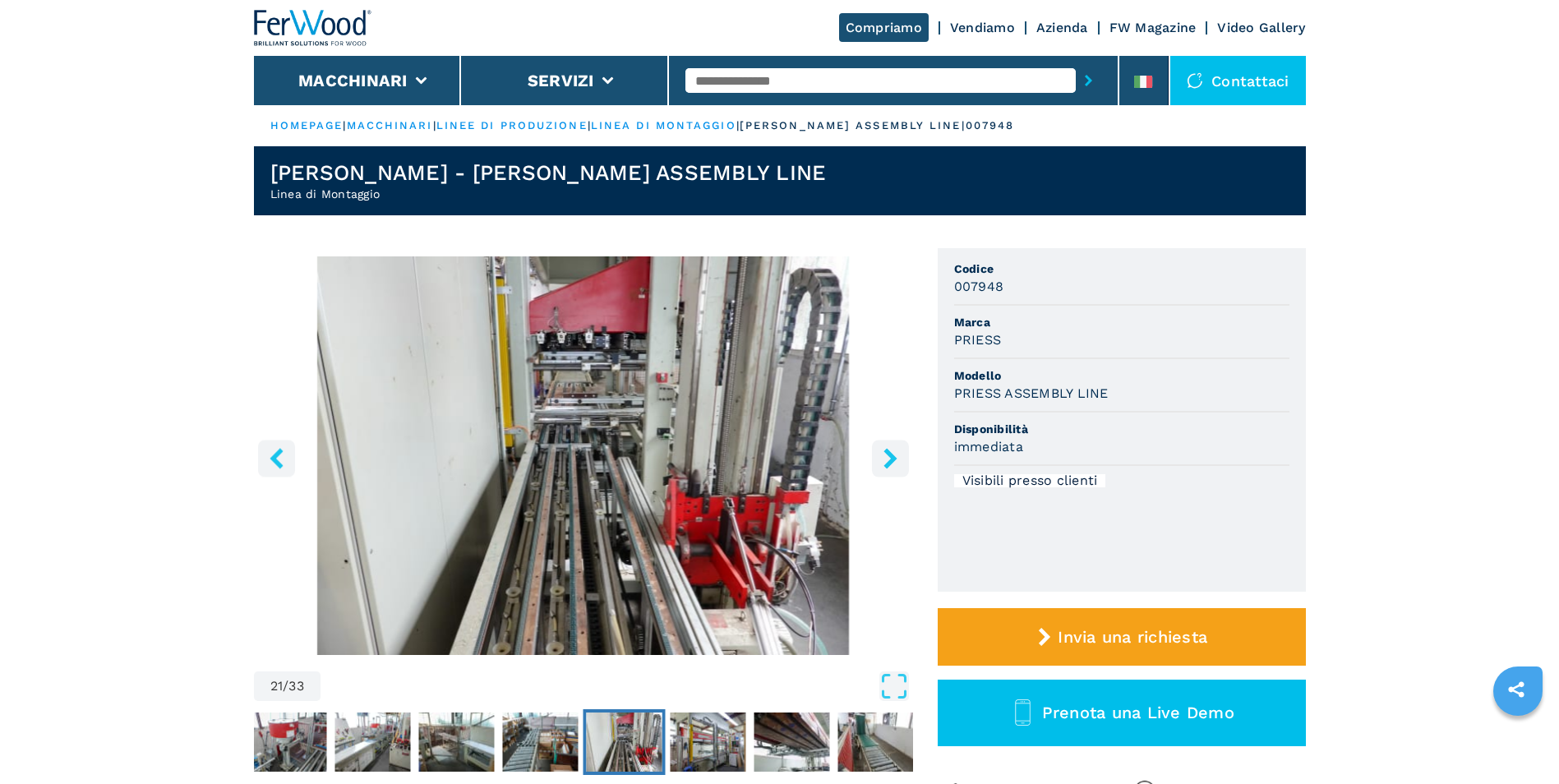
click at [884, 461] on icon "right-button" at bounding box center [890, 457] width 20 height 20
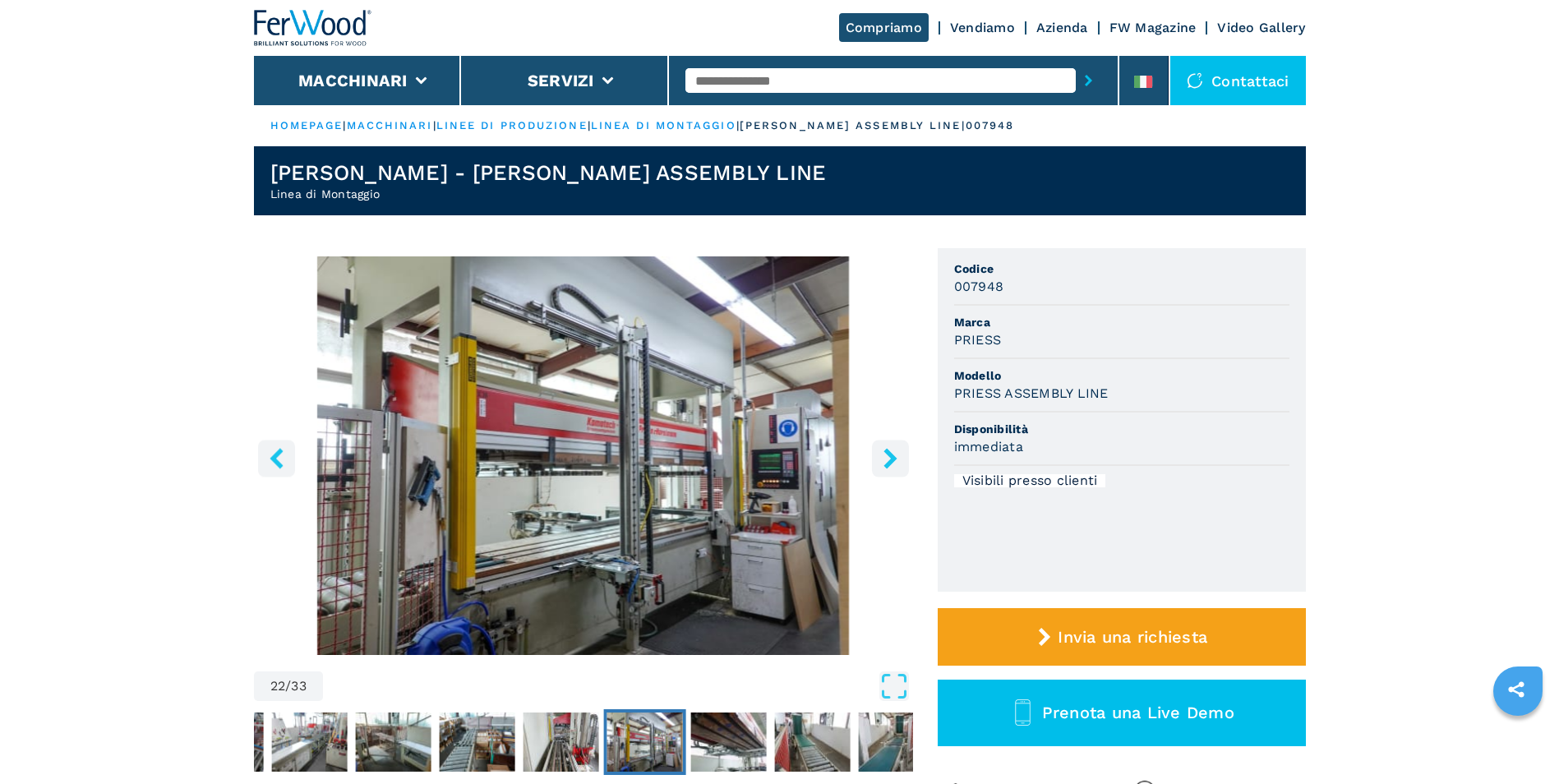
click at [884, 461] on icon "right-button" at bounding box center [890, 457] width 20 height 20
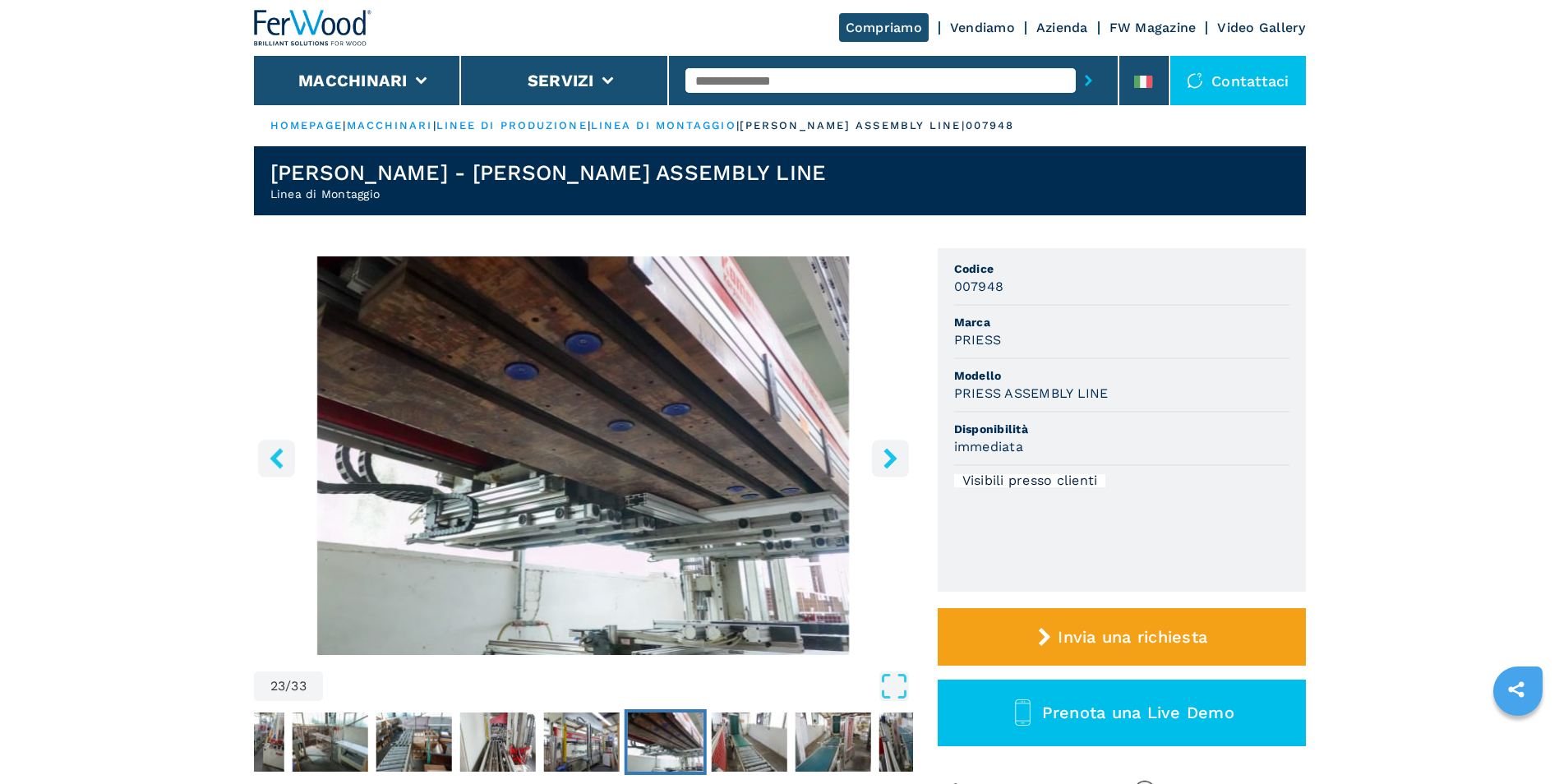
click at [884, 461] on icon "right-button" at bounding box center [890, 457] width 20 height 20
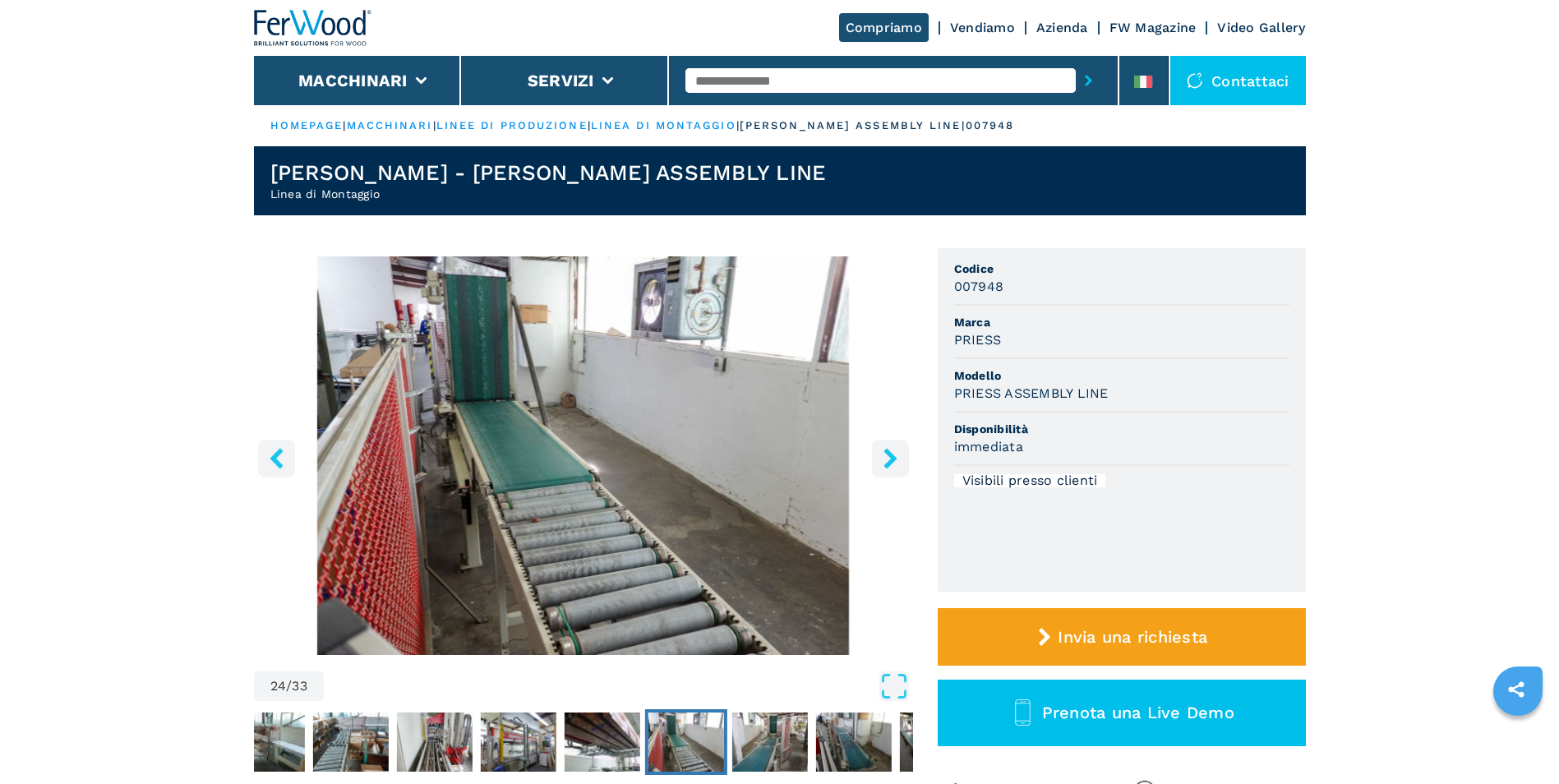
click at [884, 461] on icon "right-button" at bounding box center [890, 457] width 20 height 20
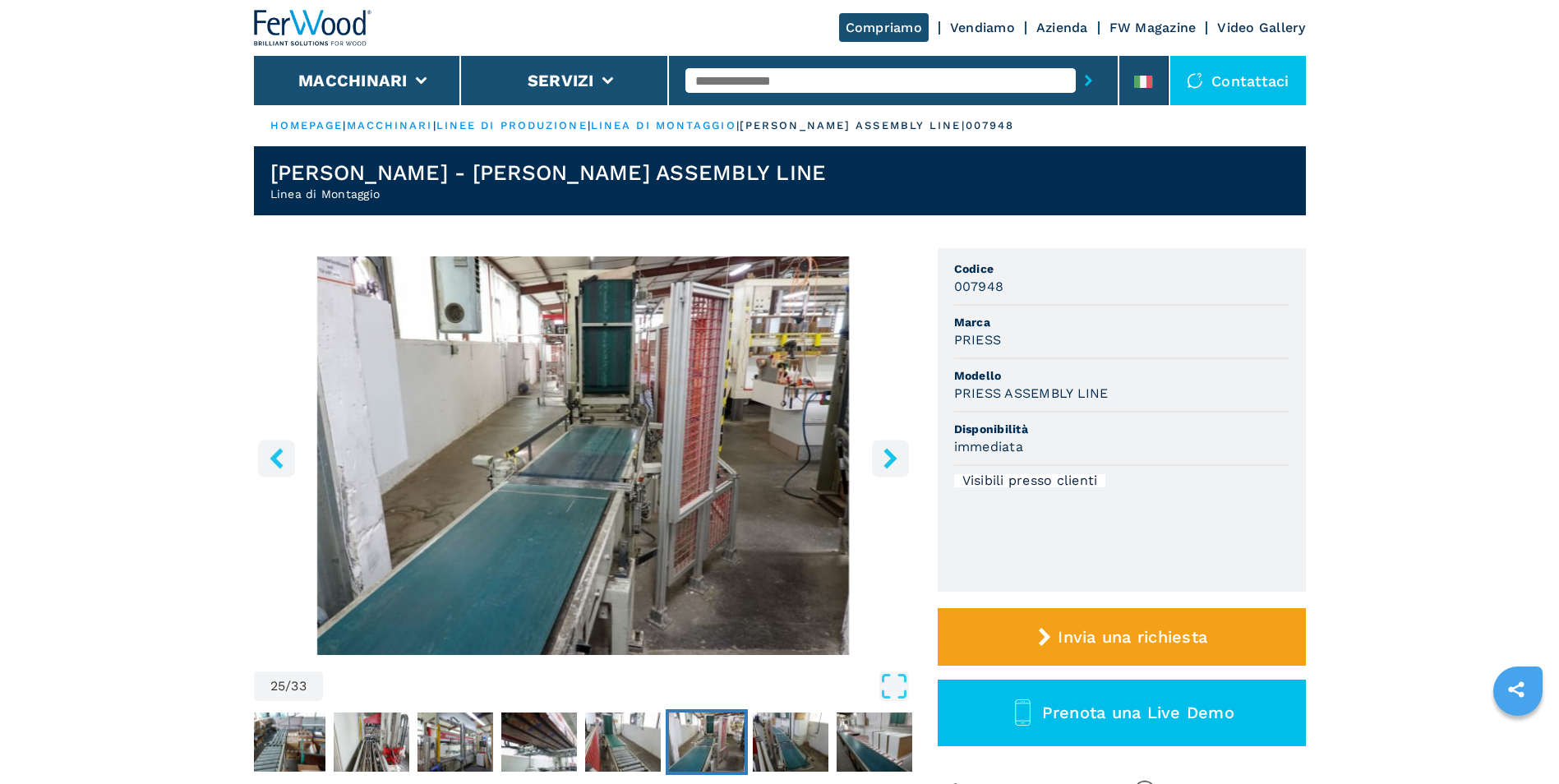
click at [884, 461] on icon "right-button" at bounding box center [890, 457] width 20 height 20
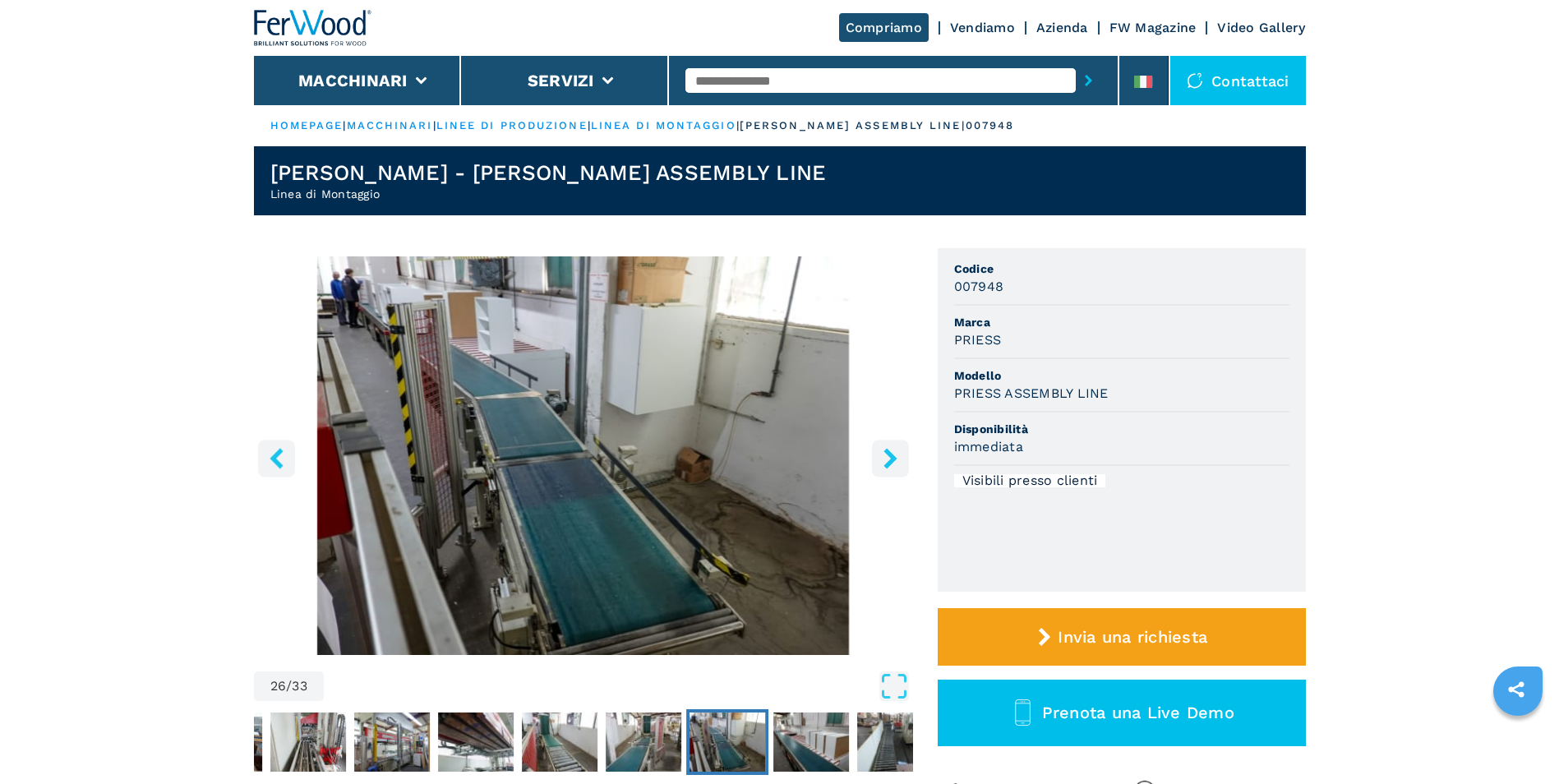
click at [884, 461] on icon "right-button" at bounding box center [890, 457] width 20 height 20
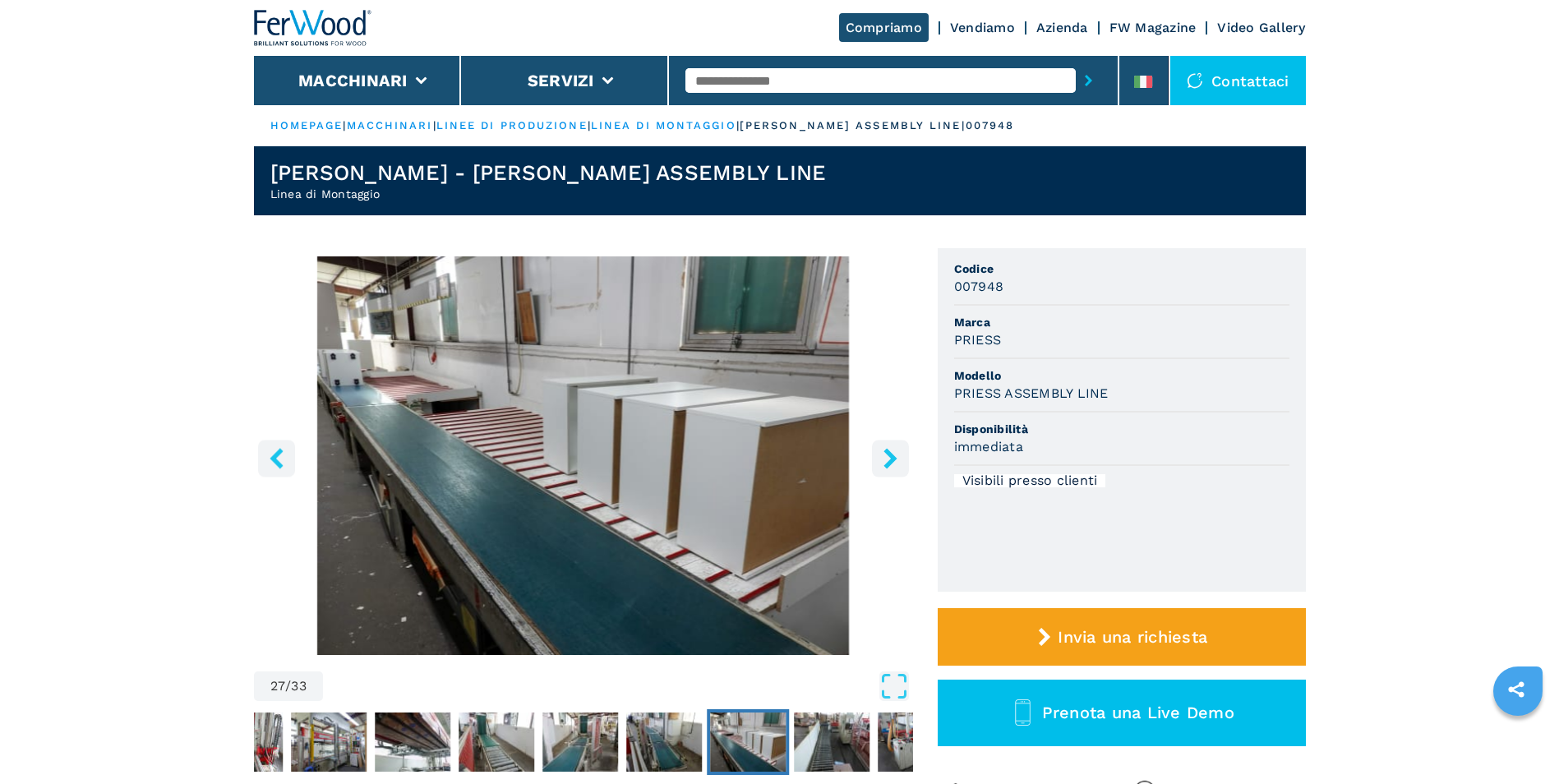
click at [884, 461] on icon "right-button" at bounding box center [890, 457] width 20 height 20
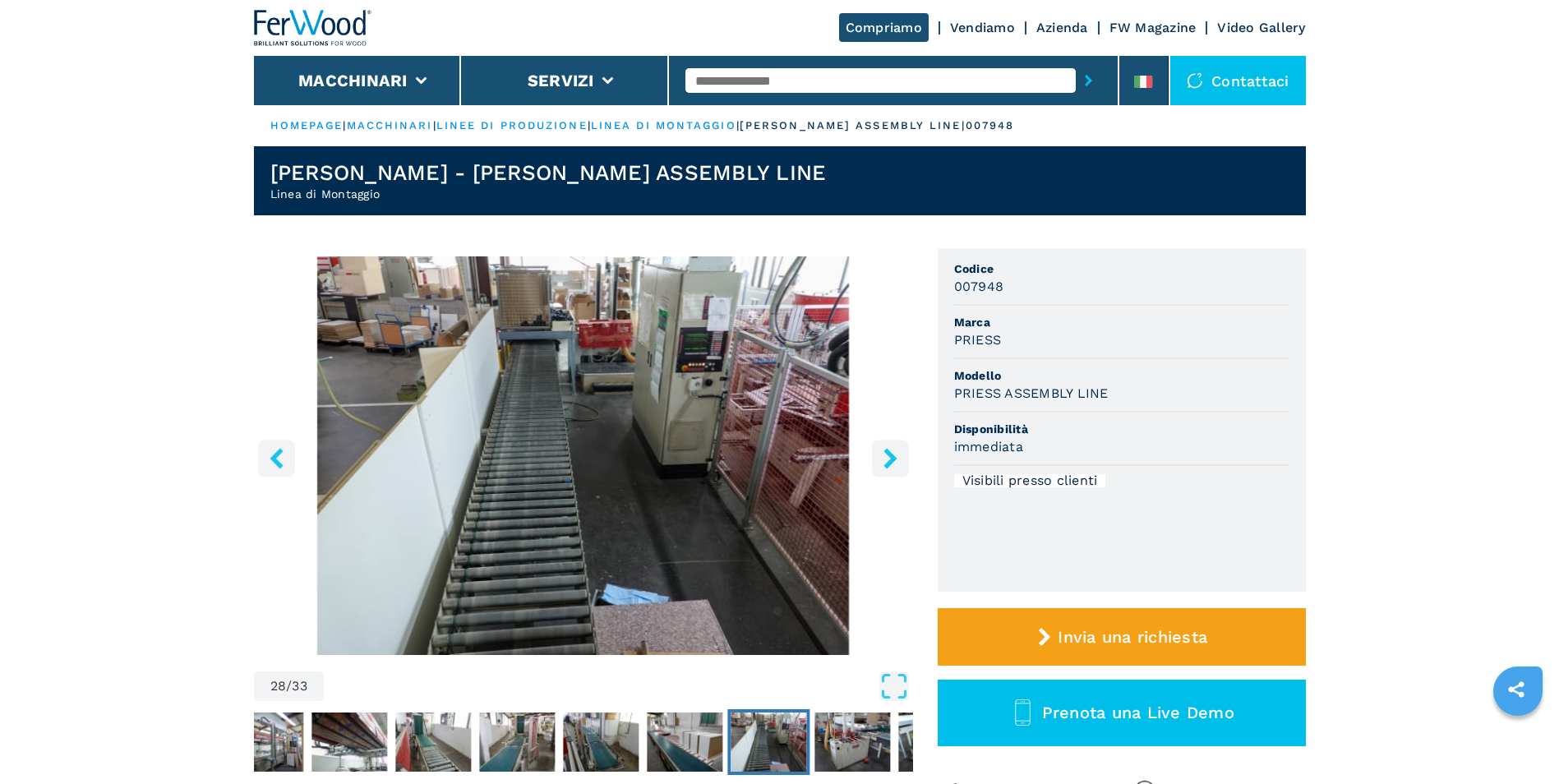
click at [884, 461] on icon "right-button" at bounding box center [890, 457] width 20 height 20
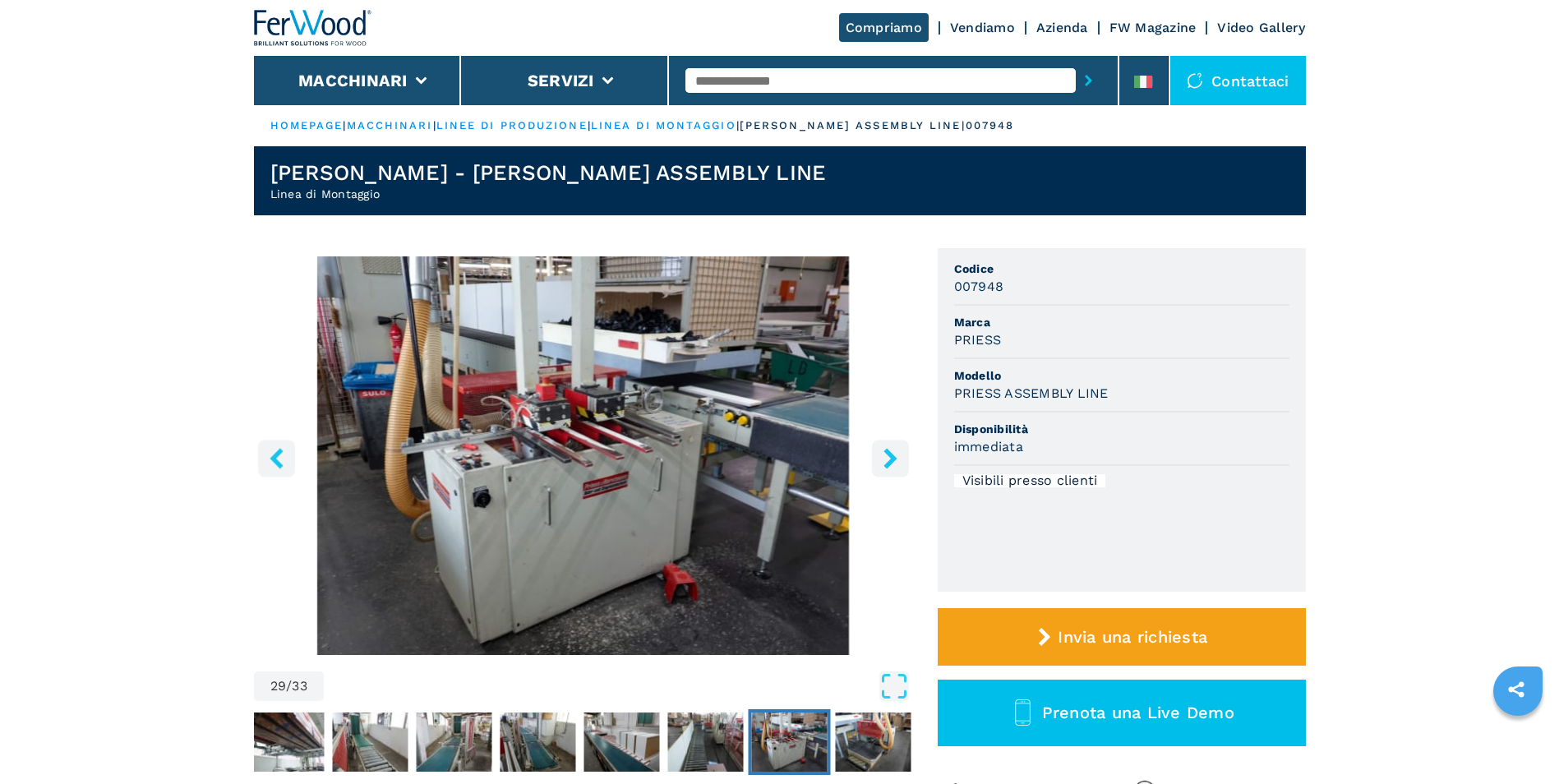
click at [884, 461] on icon "right-button" at bounding box center [890, 457] width 20 height 20
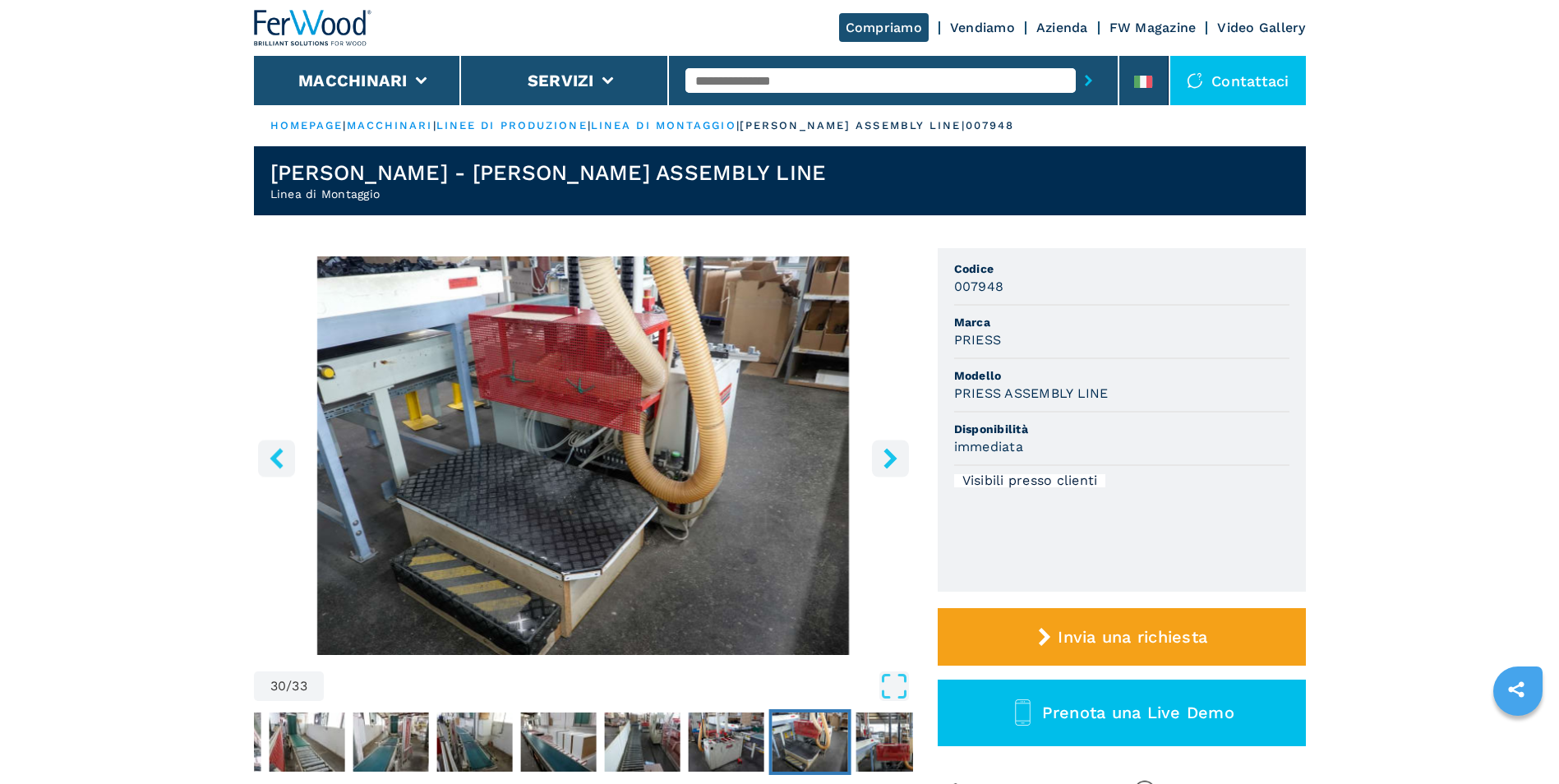
click at [884, 461] on icon "right-button" at bounding box center [890, 457] width 20 height 20
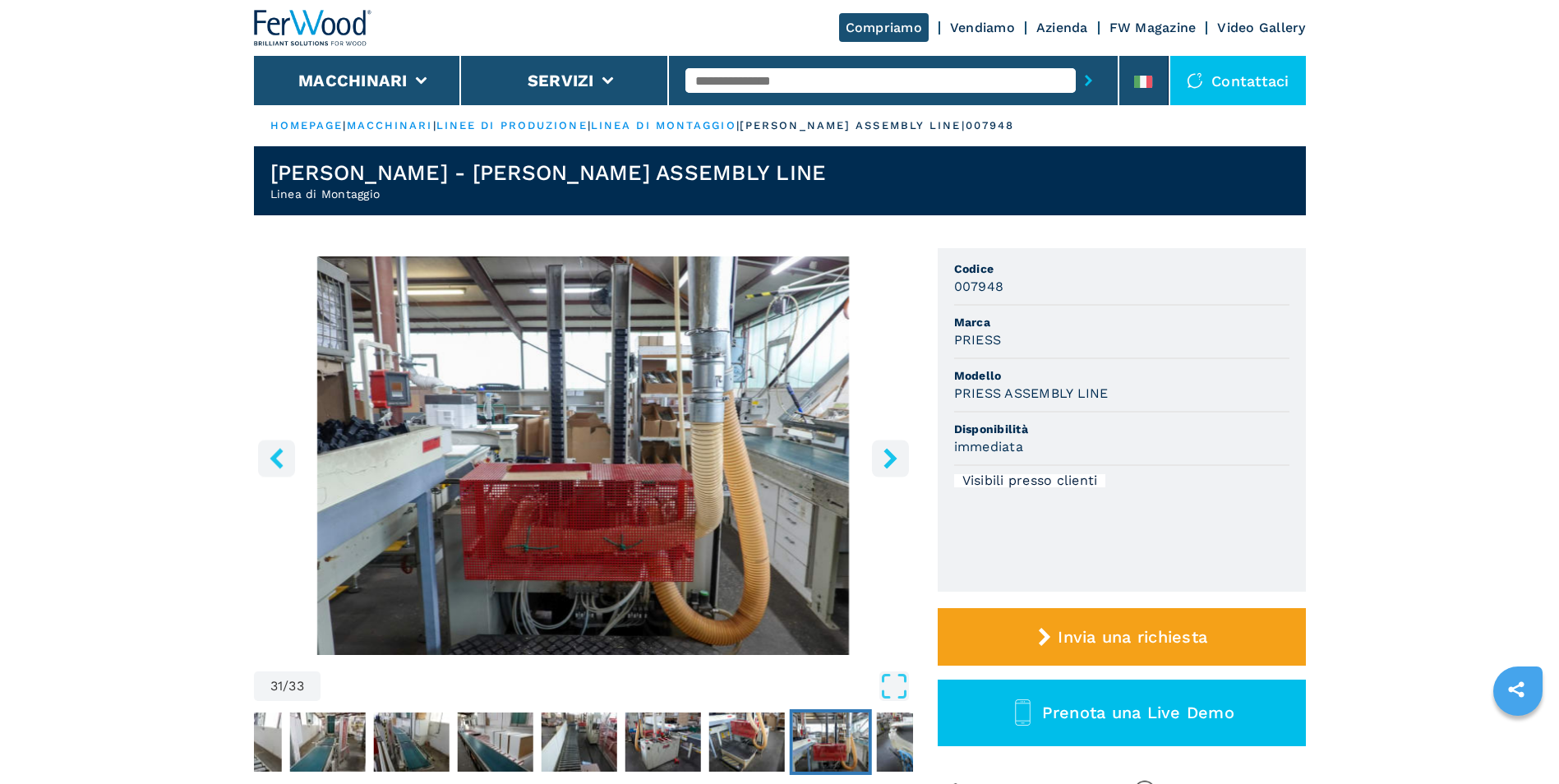
click at [884, 461] on icon "right-button" at bounding box center [890, 457] width 20 height 20
